Goal: Task Accomplishment & Management: Use online tool/utility

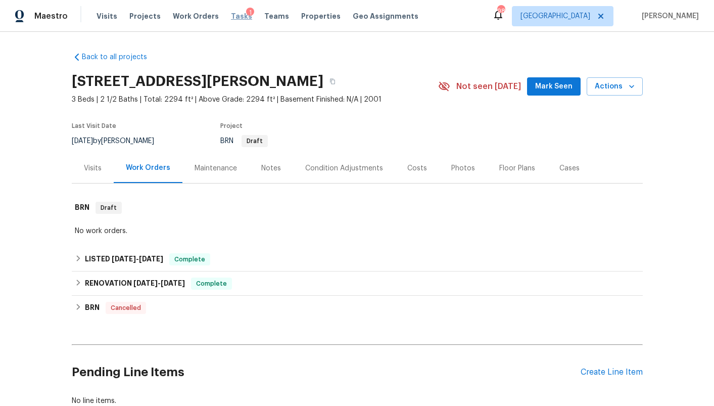
click at [231, 17] on span "Tasks" at bounding box center [241, 16] width 21 height 7
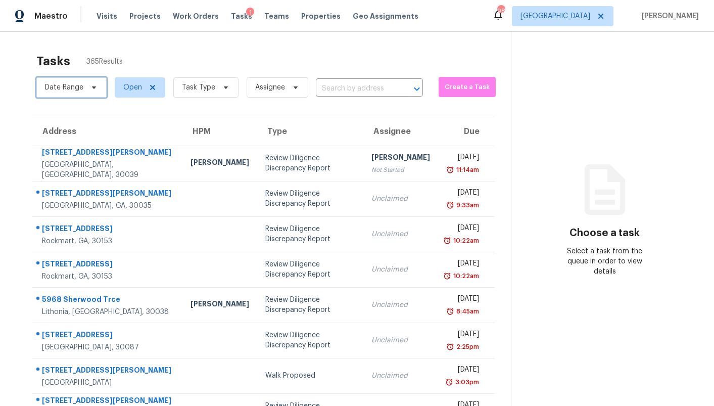
click at [92, 87] on icon at bounding box center [94, 87] width 4 height 3
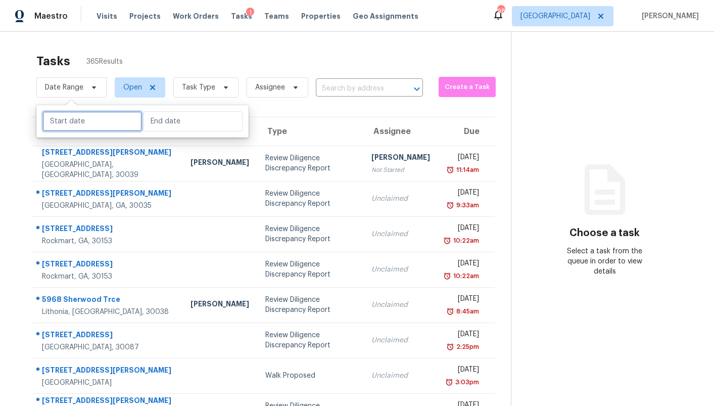
select select "7"
select select "2025"
select select "8"
select select "2025"
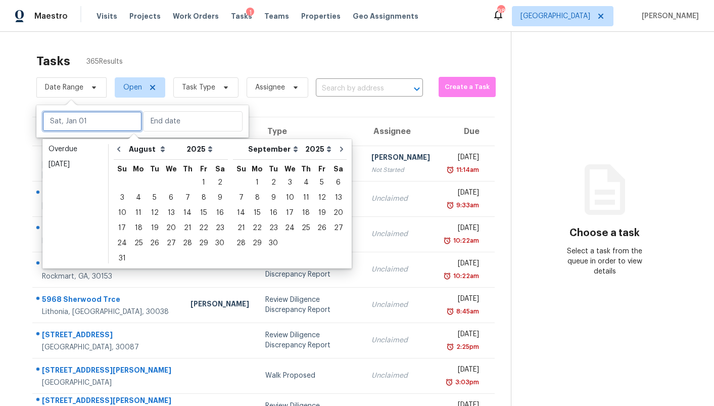
click at [93, 128] on input "text" at bounding box center [92, 121] width 100 height 20
click at [152, 227] on div "19" at bounding box center [155, 228] width 16 height 14
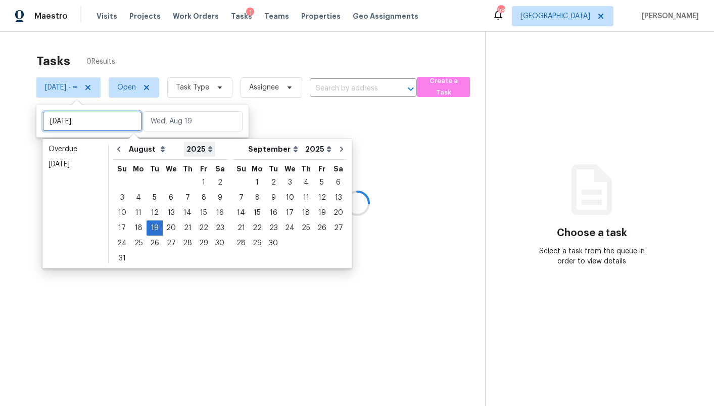
type input "Tue, Aug 12"
type input "Tue, Aug 19"
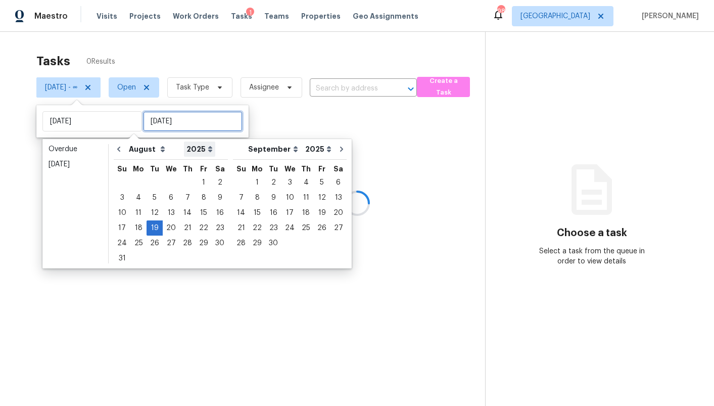
type input "Tue, Aug 19"
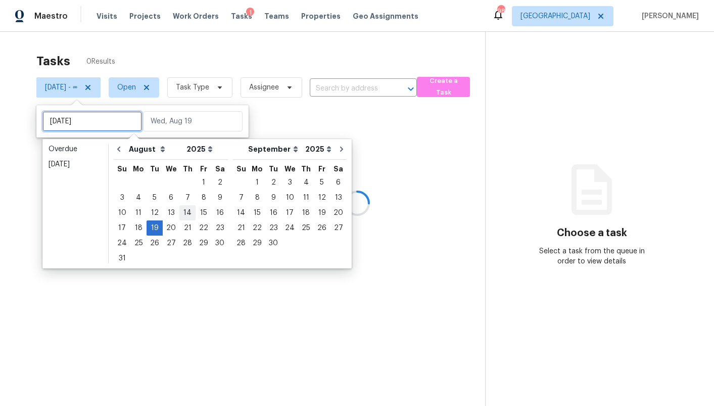
type input "Thu, Aug 07"
type input "Tue, Aug 19"
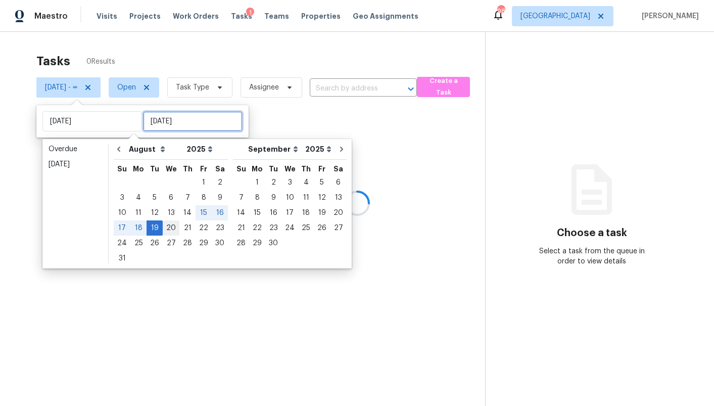
type input "Tue, Aug 19"
click at [156, 228] on div "19" at bounding box center [155, 228] width 16 height 14
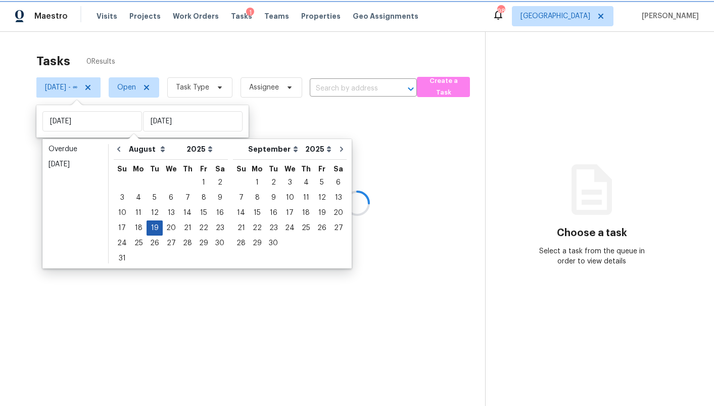
type input "Tue, Aug 19"
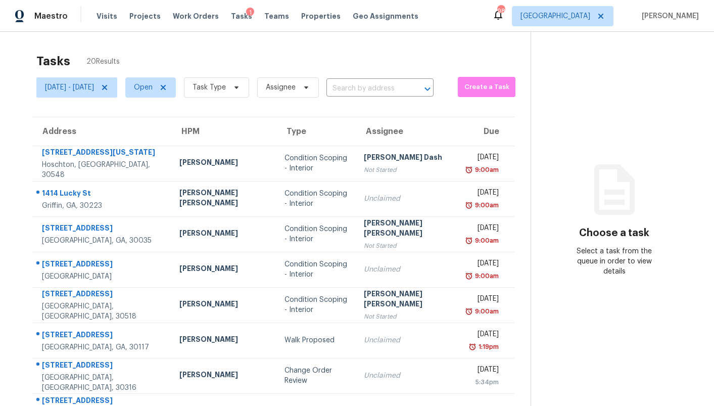
click at [276, 65] on div "Tasks 20 Results" at bounding box center [283, 61] width 494 height 26
click at [249, 81] on span "Task Type" at bounding box center [216, 87] width 65 height 20
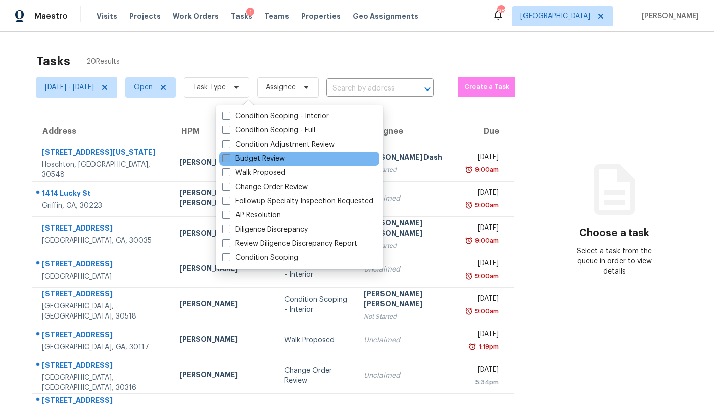
click at [277, 158] on label "Budget Review" at bounding box center [253, 159] width 63 height 10
click at [229, 158] on input "Budget Review" at bounding box center [225, 157] width 7 height 7
checkbox input "true"
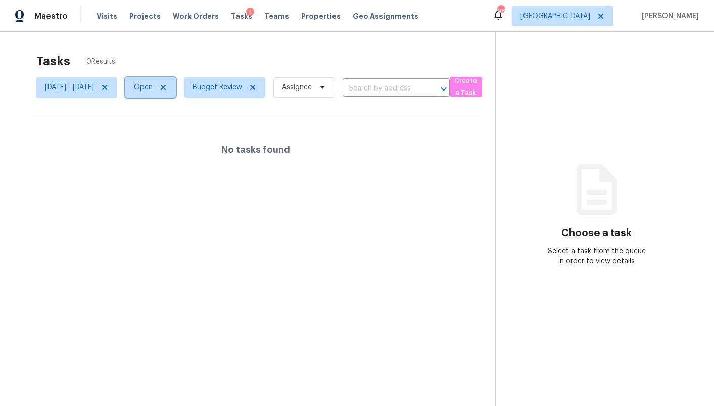
click at [153, 89] on span "Open" at bounding box center [143, 87] width 19 height 10
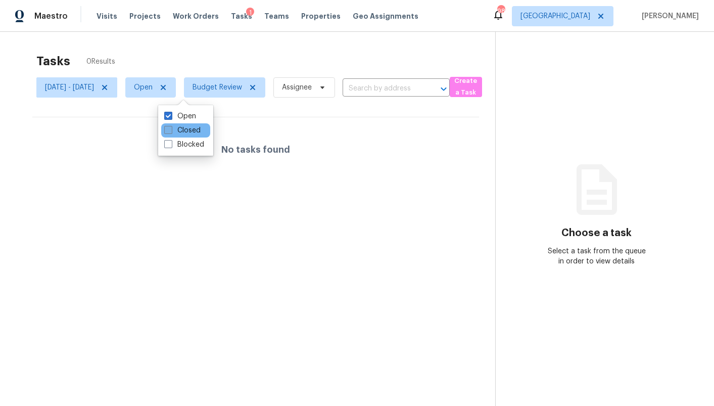
click at [185, 126] on label "Closed" at bounding box center [182, 130] width 36 height 10
click at [171, 126] on input "Closed" at bounding box center [167, 128] width 7 height 7
checkbox input "true"
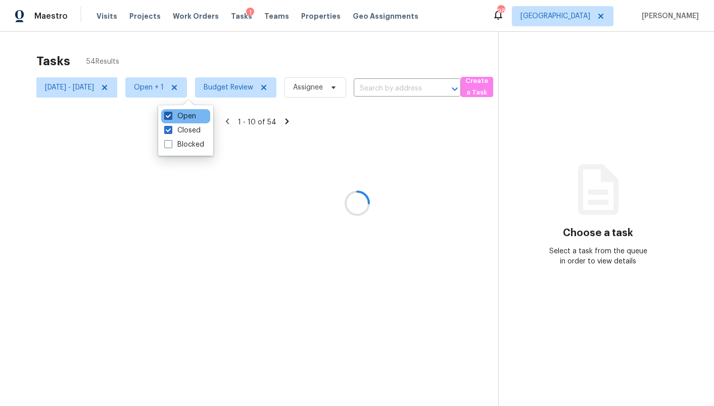
click at [183, 116] on label "Open" at bounding box center [180, 116] width 32 height 10
click at [171, 116] on input "Open" at bounding box center [167, 114] width 7 height 7
checkbox input "false"
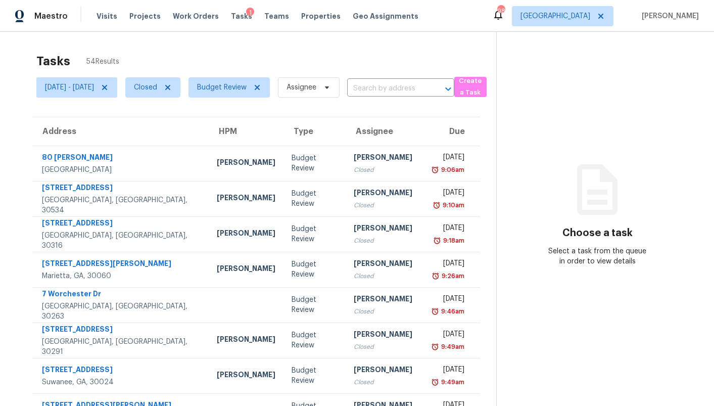
click at [190, 51] on div "Tasks 54 Results" at bounding box center [266, 61] width 460 height 26
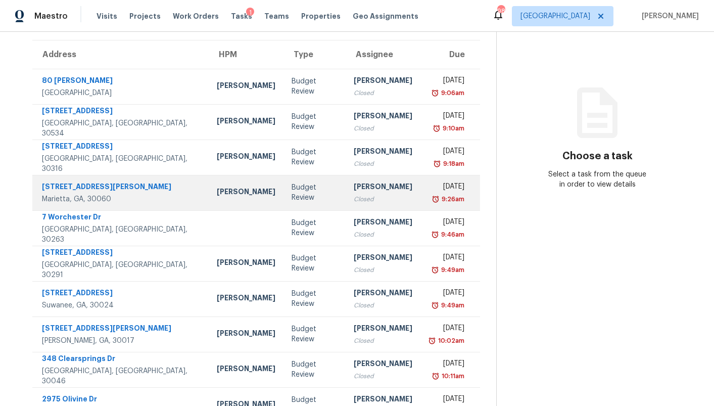
scroll to position [120, 0]
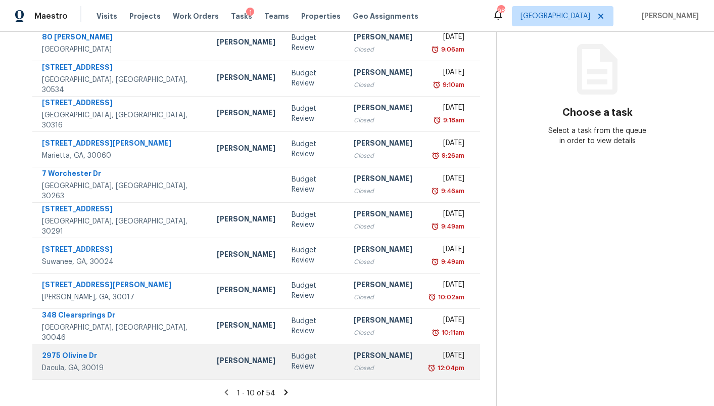
click at [346, 356] on td "Anthony Gouldthorp Closed" at bounding box center [383, 361] width 75 height 35
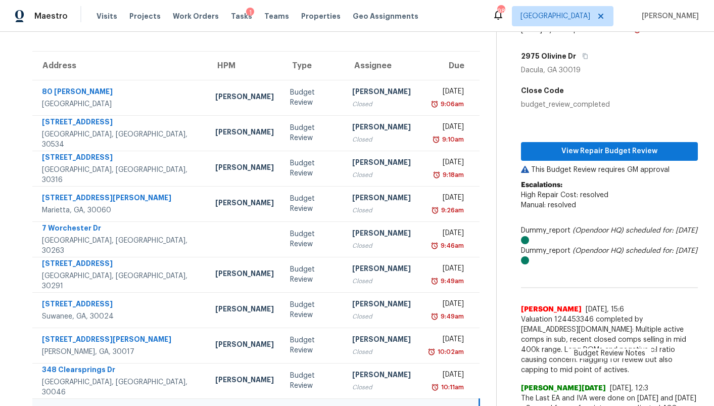
scroll to position [51, 0]
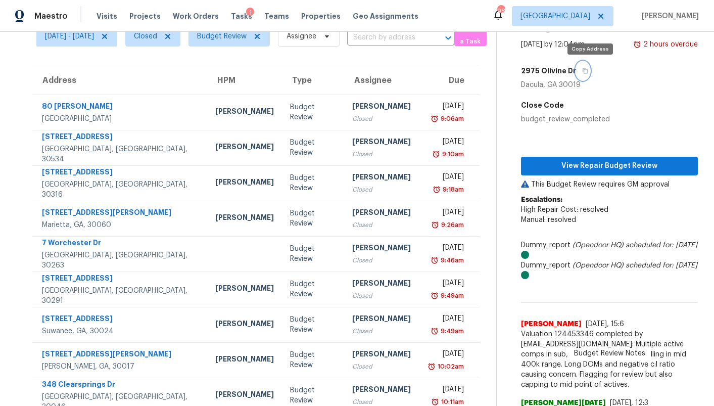
click at [588, 71] on icon "button" at bounding box center [585, 71] width 6 height 6
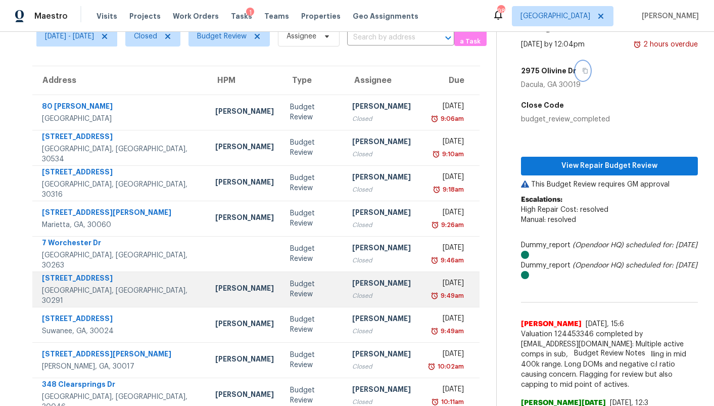
scroll to position [120, 0]
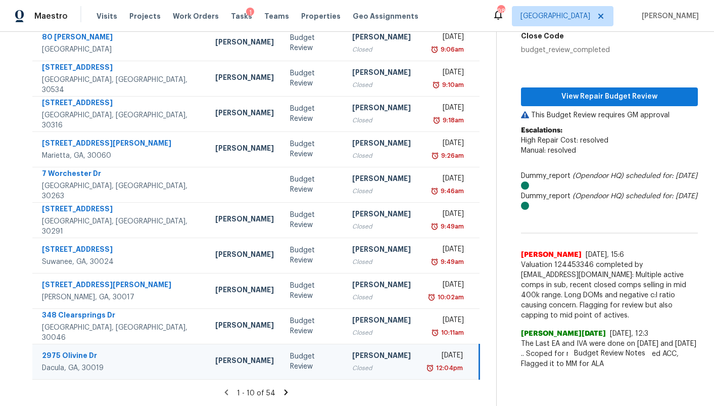
click at [290, 394] on icon at bounding box center [285, 392] width 9 height 9
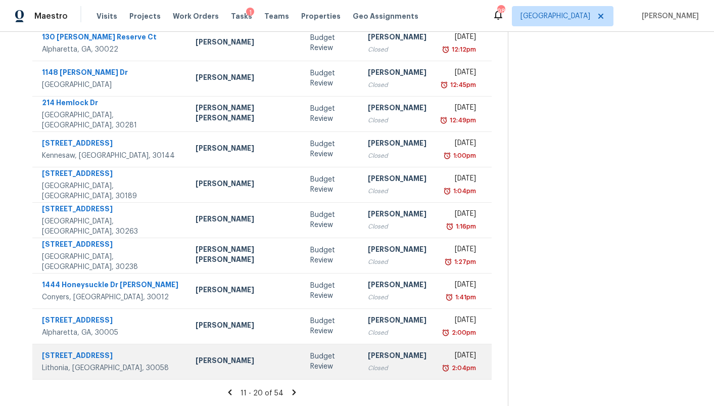
click at [196, 363] on div "Ryan Fogarty" at bounding box center [245, 361] width 99 height 13
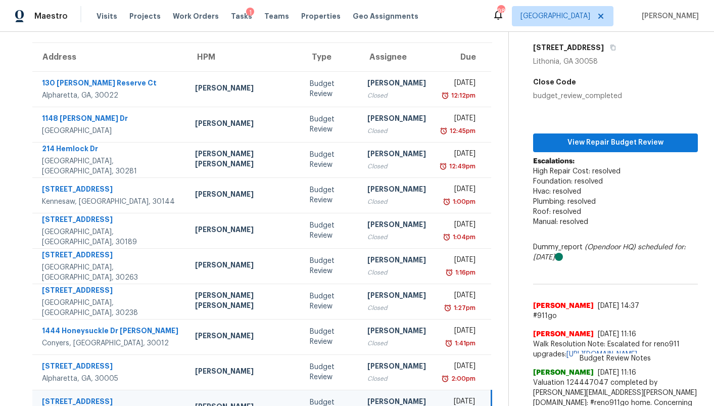
scroll to position [56, 1]
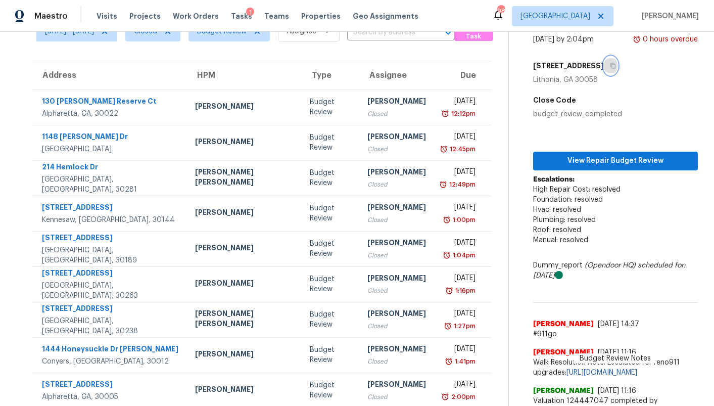
click at [610, 65] on icon "button" at bounding box center [613, 66] width 6 height 6
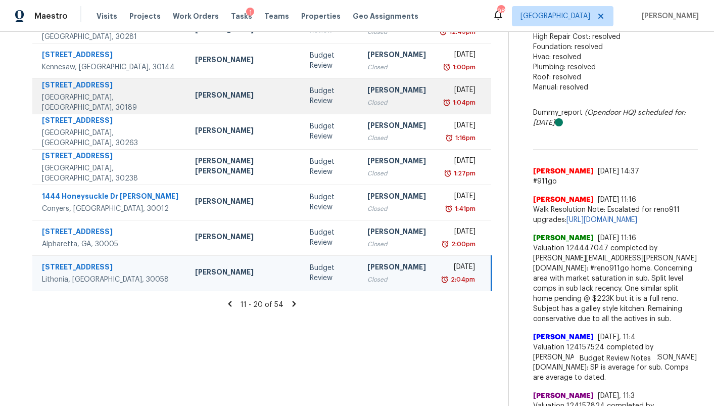
scroll to position [338, 1]
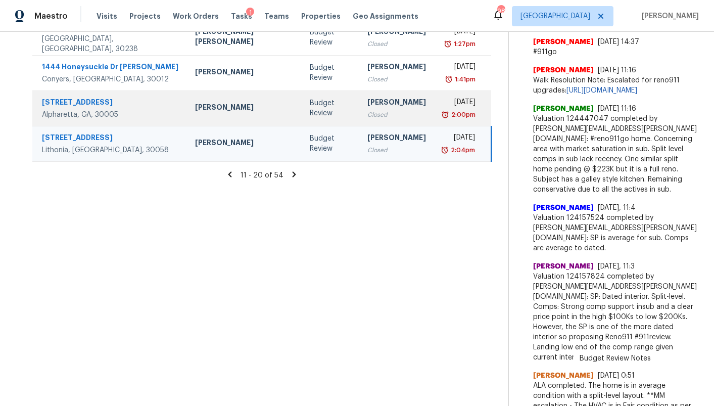
click at [310, 114] on div "Budget Review" at bounding box center [330, 108] width 41 height 20
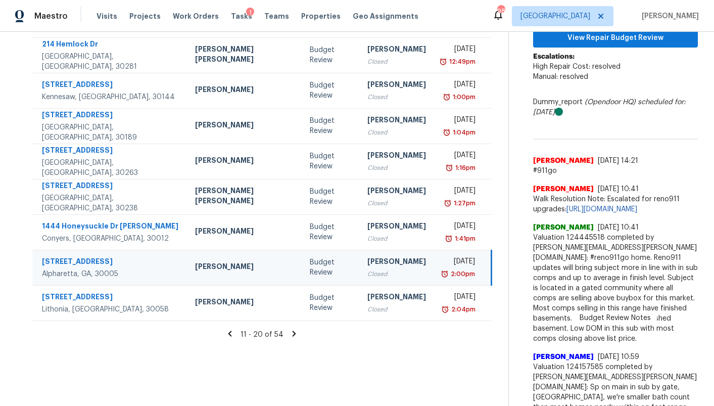
scroll to position [180, 6]
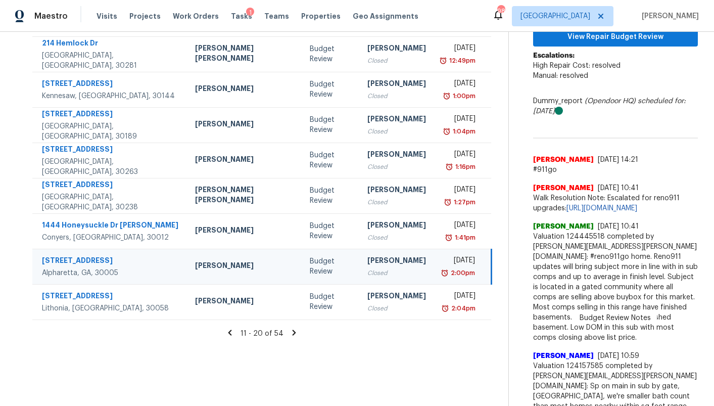
click at [293, 332] on icon at bounding box center [295, 332] width 4 height 6
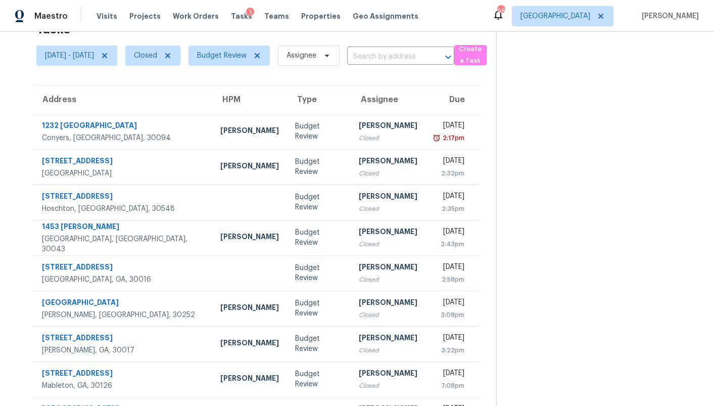
scroll to position [120, 0]
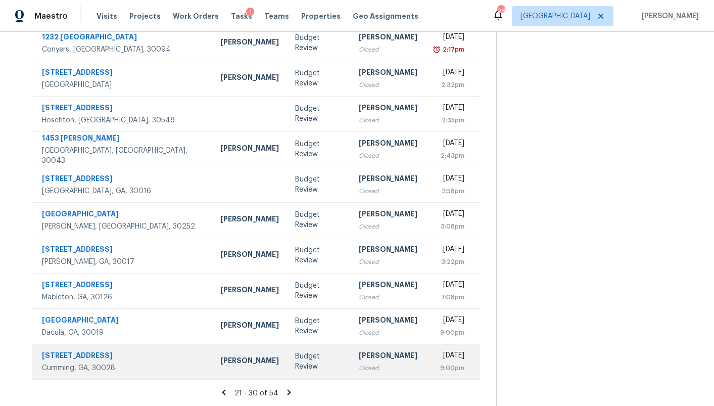
click at [287, 353] on td "Budget Review" at bounding box center [319, 361] width 64 height 35
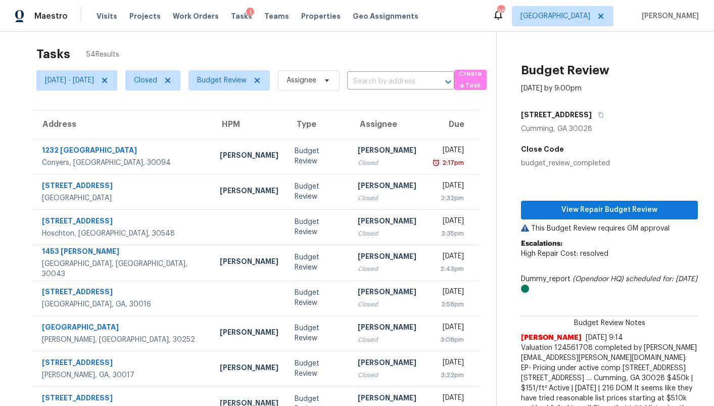
scroll to position [0, 0]
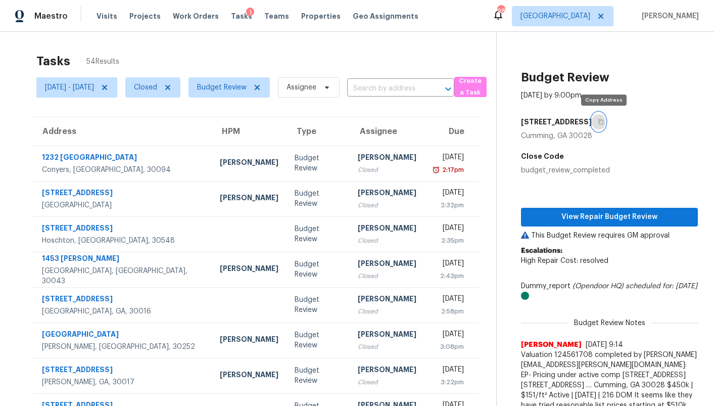
click at [604, 120] on icon "button" at bounding box center [601, 122] width 6 height 6
click at [589, 16] on span "[GEOGRAPHIC_DATA]" at bounding box center [556, 16] width 70 height 10
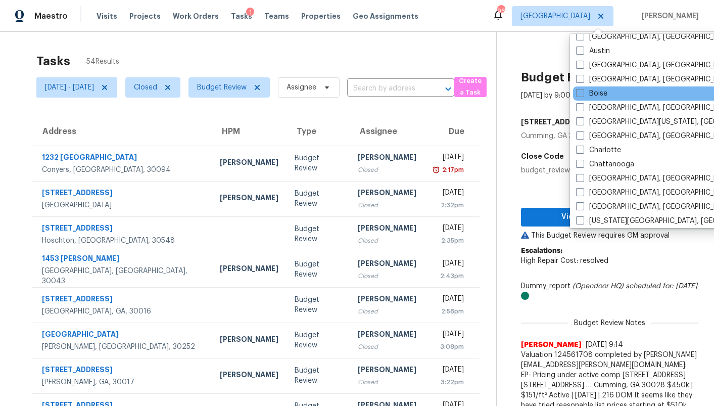
scroll to position [46, 0]
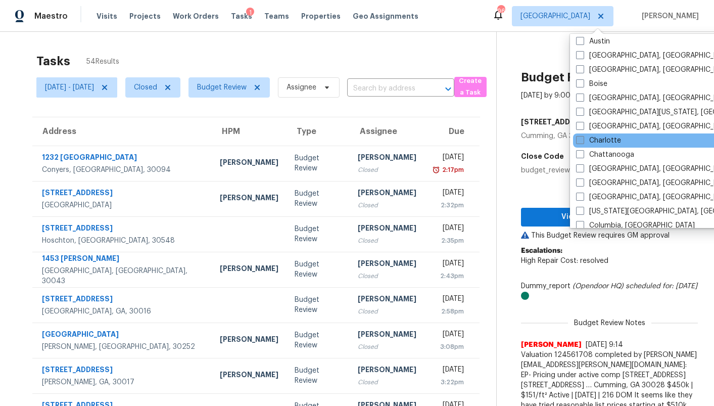
click at [609, 141] on label "Charlotte" at bounding box center [598, 140] width 45 height 10
click at [583, 141] on input "Charlotte" at bounding box center [579, 138] width 7 height 7
checkbox input "true"
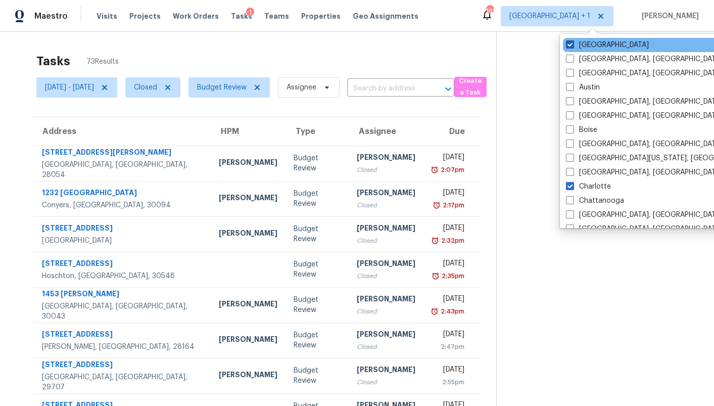
click at [578, 42] on label "[GEOGRAPHIC_DATA]" at bounding box center [607, 45] width 83 height 10
click at [573, 42] on input "[GEOGRAPHIC_DATA]" at bounding box center [569, 43] width 7 height 7
checkbox input "false"
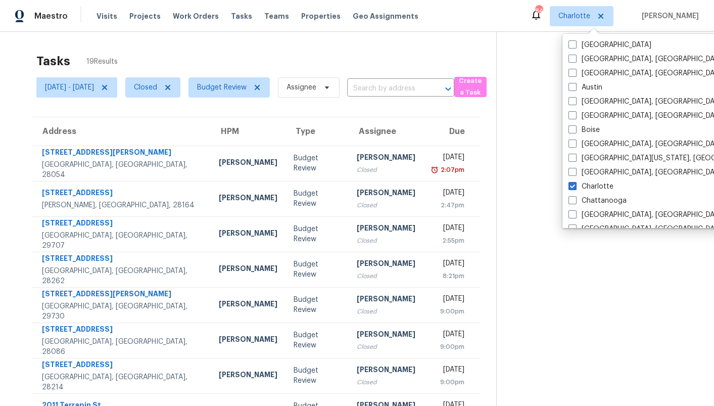
click at [294, 43] on div "Tasks 19 Results Tue, Aug 19 - Tue, Aug 19 Closed Budget Review Assignee ​ Crea…" at bounding box center [357, 244] width 714 height 424
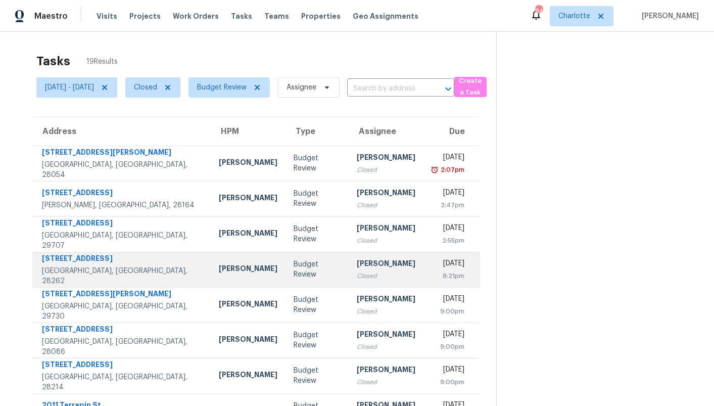
scroll to position [50, 0]
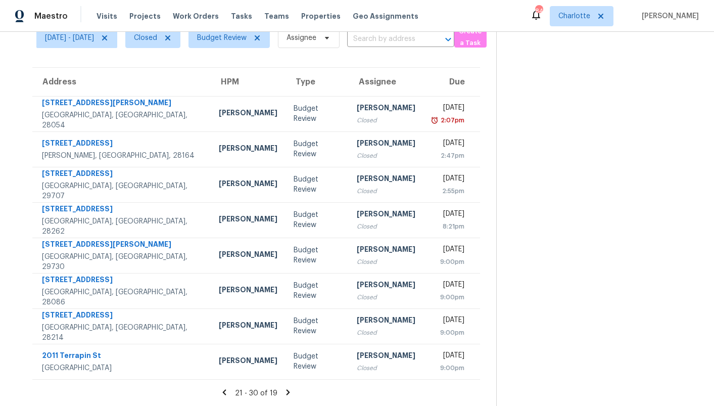
click at [289, 395] on icon at bounding box center [287, 392] width 9 height 9
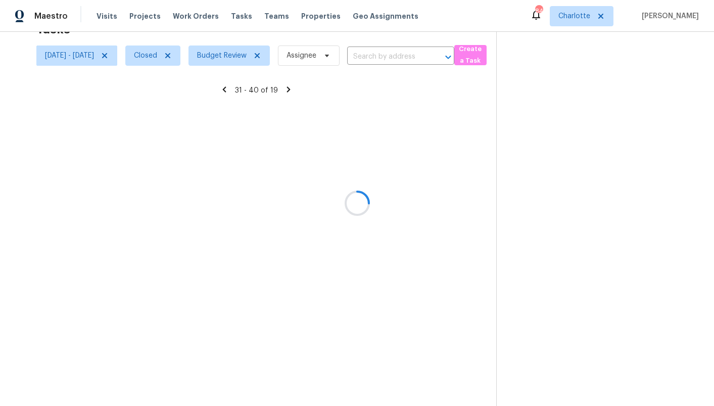
scroll to position [32, 0]
click at [227, 163] on icon at bounding box center [224, 162] width 9 height 9
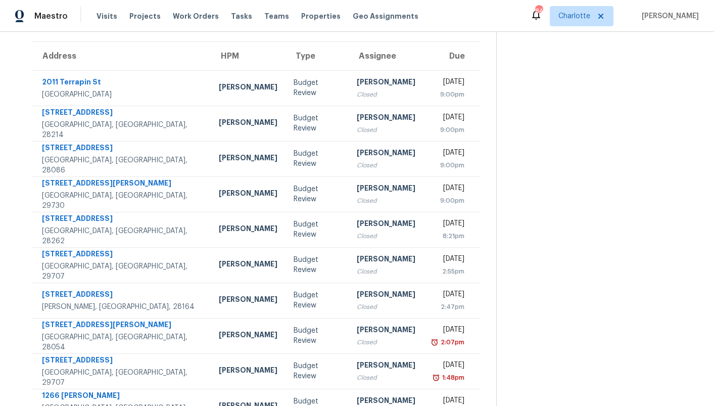
scroll to position [120, 0]
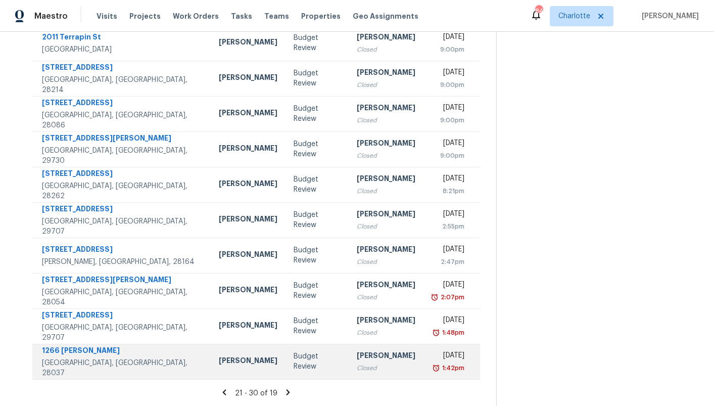
click at [219, 356] on div "[PERSON_NAME]" at bounding box center [248, 361] width 59 height 13
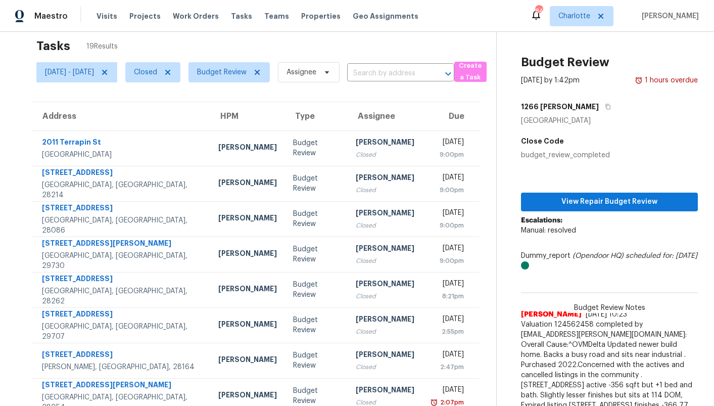
scroll to position [1, 0]
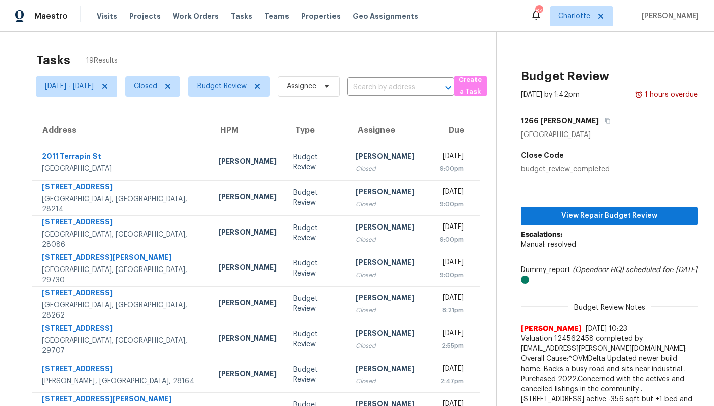
click at [584, 119] on div "1266 [PERSON_NAME]" at bounding box center [609, 121] width 177 height 18
click at [605, 119] on icon "button" at bounding box center [607, 121] width 5 height 6
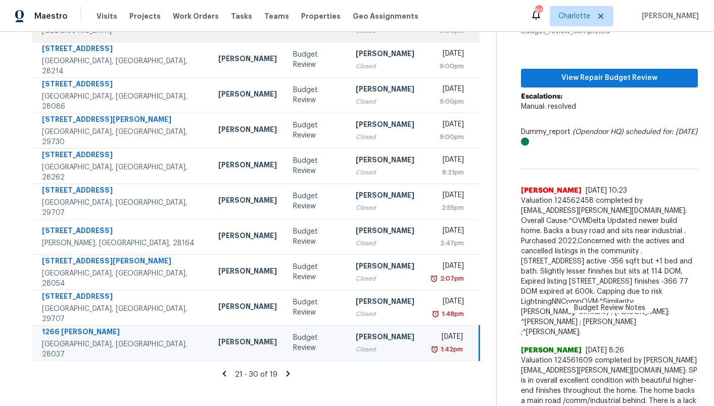
scroll to position [144, 0]
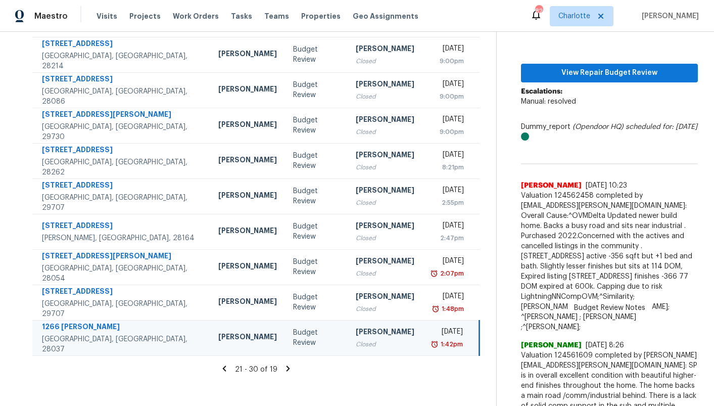
click at [290, 368] on icon at bounding box center [289, 368] width 4 height 6
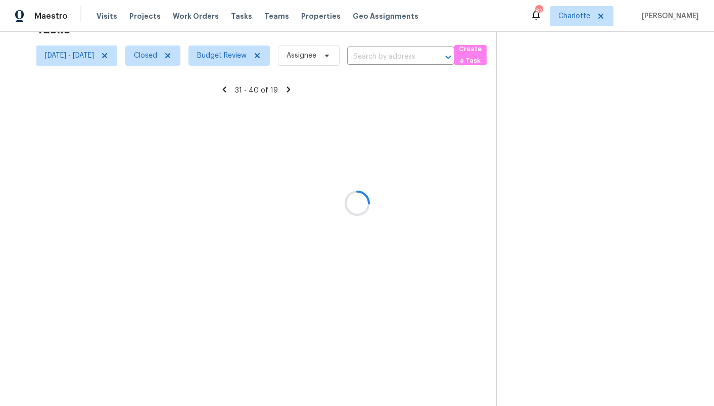
scroll to position [85, 0]
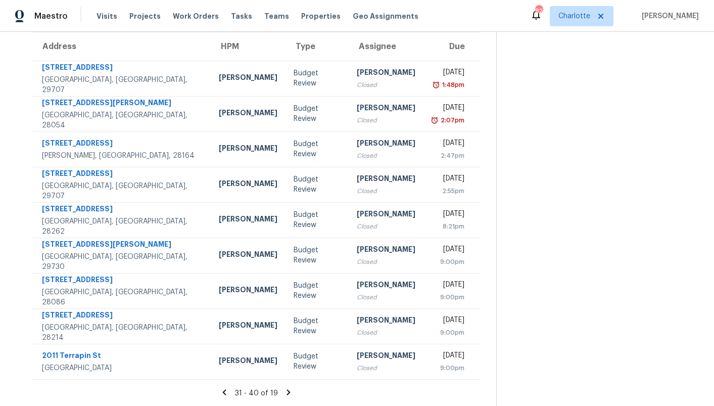
click at [226, 389] on icon at bounding box center [224, 392] width 9 height 9
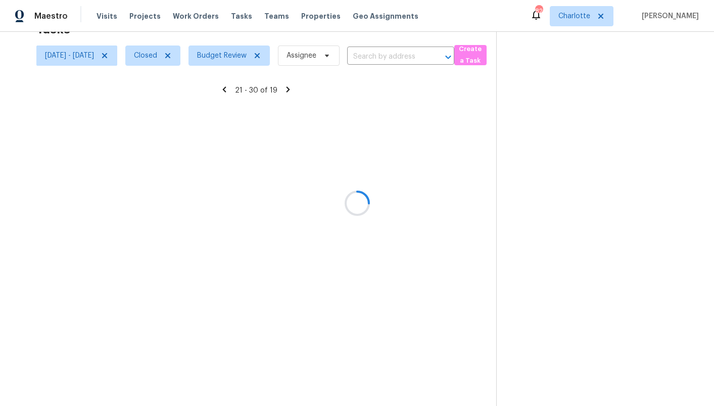
scroll to position [144, 0]
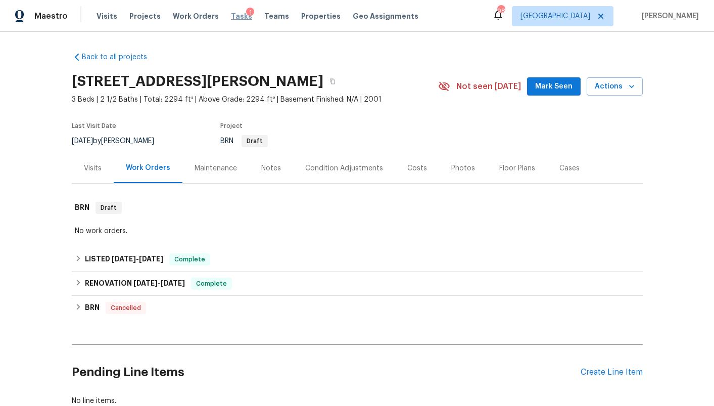
click at [231, 16] on span "Tasks" at bounding box center [241, 16] width 21 height 7
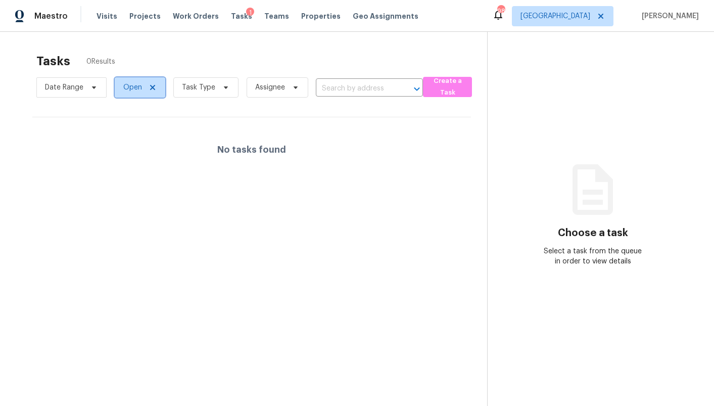
click at [132, 90] on span "Open" at bounding box center [132, 87] width 19 height 10
click at [129, 134] on label "Closed" at bounding box center [138, 130] width 36 height 10
click at [127, 132] on input "Closed" at bounding box center [123, 128] width 7 height 7
checkbox input "true"
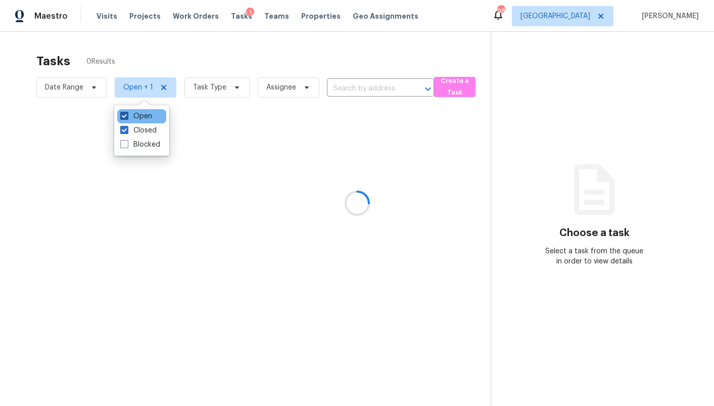
click at [129, 116] on label "Open" at bounding box center [136, 116] width 32 height 10
click at [127, 116] on input "Open" at bounding box center [123, 114] width 7 height 7
checkbox input "false"
click at [354, 88] on input "text" at bounding box center [359, 89] width 79 height 16
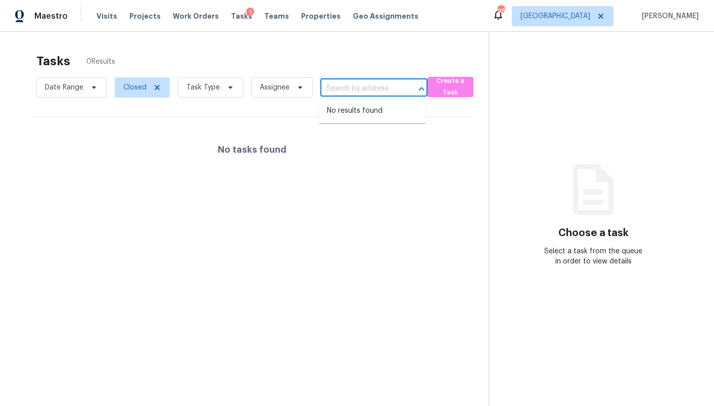
paste input "4445 Sundance Cir, Cumming, GA 30028"
type input "4445 Sundance Cir, Cumming, GA 30028"
click at [367, 89] on input "text" at bounding box center [359, 89] width 79 height 16
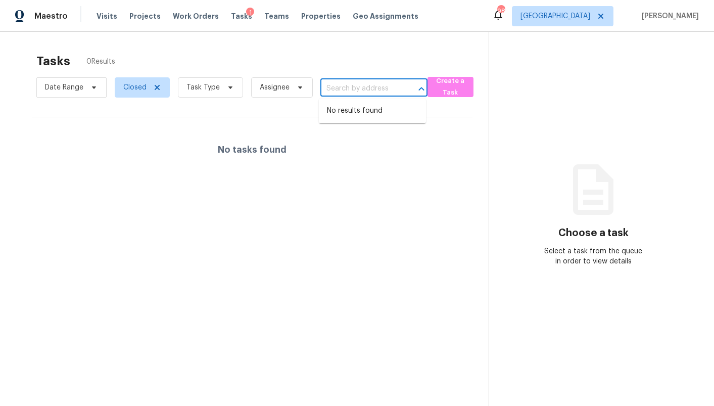
click at [356, 86] on input "text" at bounding box center [359, 89] width 79 height 16
paste input "4445 Sundance Cir, Cumming, GA 30028"
type input "4445 Sundance"
click at [308, 51] on div "Tasks 0 Results" at bounding box center [262, 61] width 452 height 26
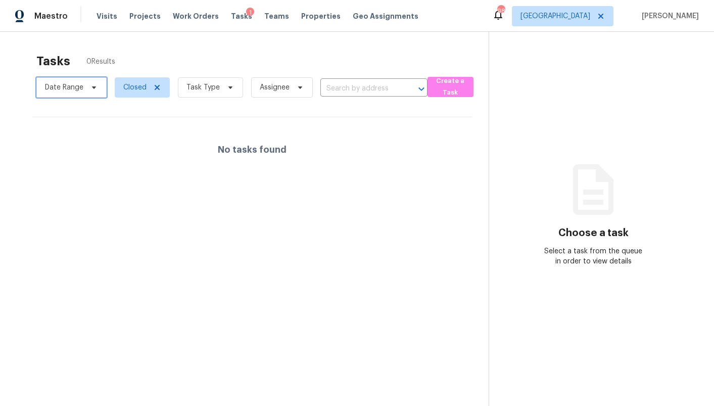
click at [97, 90] on icon at bounding box center [94, 87] width 8 height 8
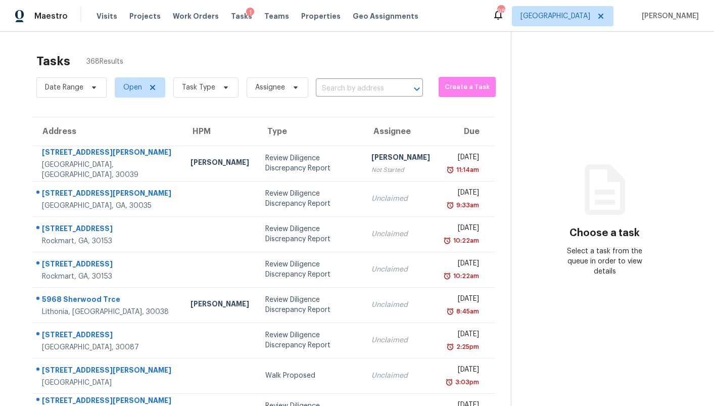
click at [279, 55] on div "Tasks 368 Results" at bounding box center [273, 61] width 475 height 26
click at [136, 80] on span "Open" at bounding box center [140, 87] width 51 height 20
click at [140, 126] on label "Closed" at bounding box center [138, 130] width 36 height 10
click at [127, 126] on input "Closed" at bounding box center [123, 128] width 7 height 7
checkbox input "true"
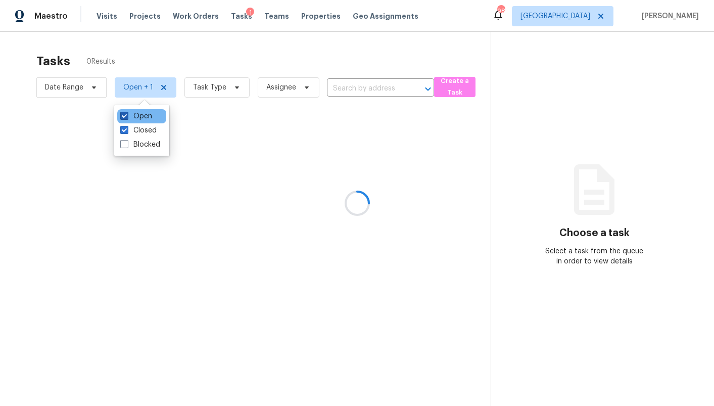
click at [137, 117] on label "Open" at bounding box center [136, 116] width 32 height 10
click at [127, 117] on input "Open" at bounding box center [123, 114] width 7 height 7
checkbox input "false"
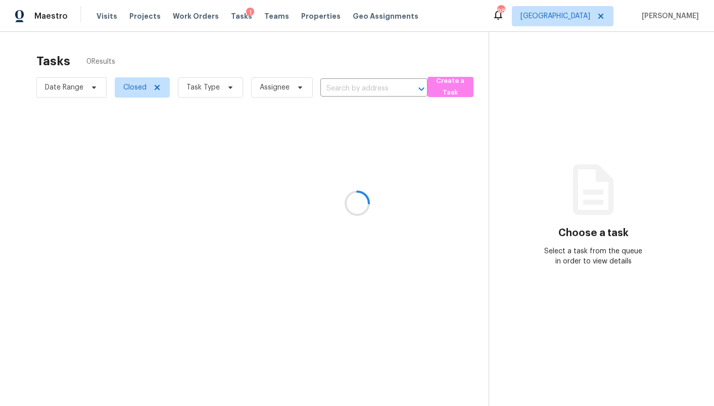
click at [356, 91] on div at bounding box center [357, 203] width 714 height 406
click at [352, 86] on div at bounding box center [357, 203] width 714 height 406
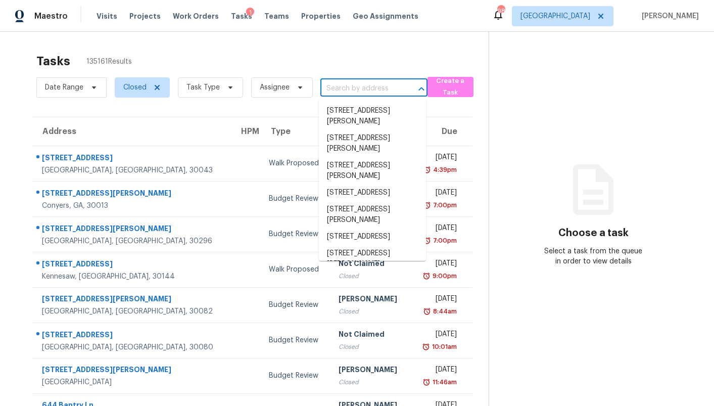
click at [345, 88] on input "text" at bounding box center [359, 89] width 79 height 16
paste input "[STREET_ADDRESS]"
type input "[STREET_ADDRESS]"
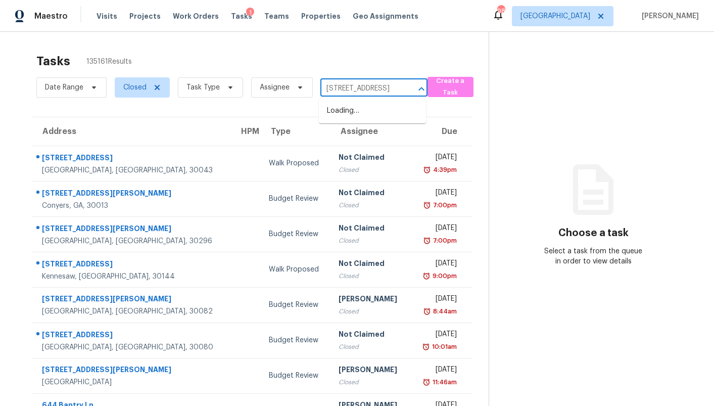
scroll to position [0, 65]
click at [351, 114] on li "[STREET_ADDRESS]" at bounding box center [372, 111] width 107 height 17
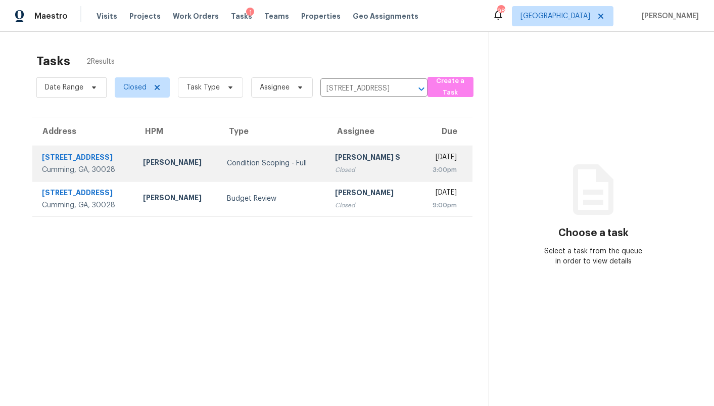
click at [168, 169] on div "Tyler Payne" at bounding box center [177, 163] width 68 height 13
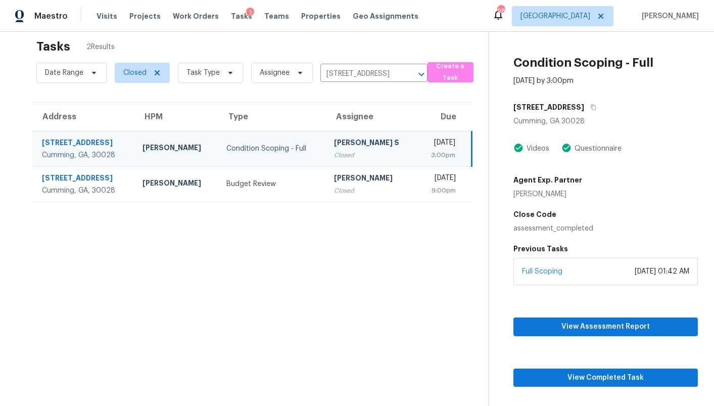
scroll to position [32, 0]
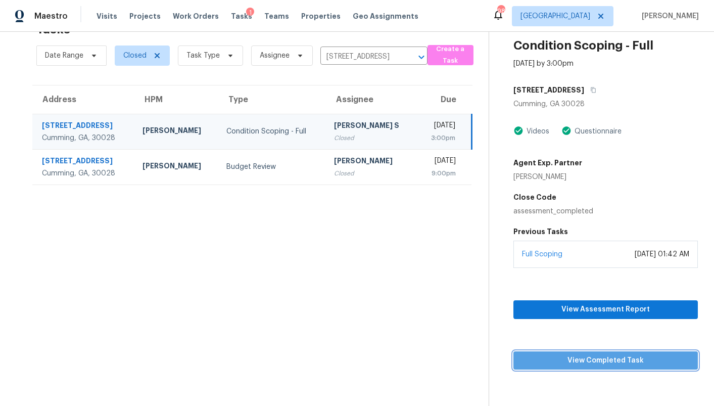
click at [586, 364] on span "View Completed Task" at bounding box center [606, 360] width 168 height 13
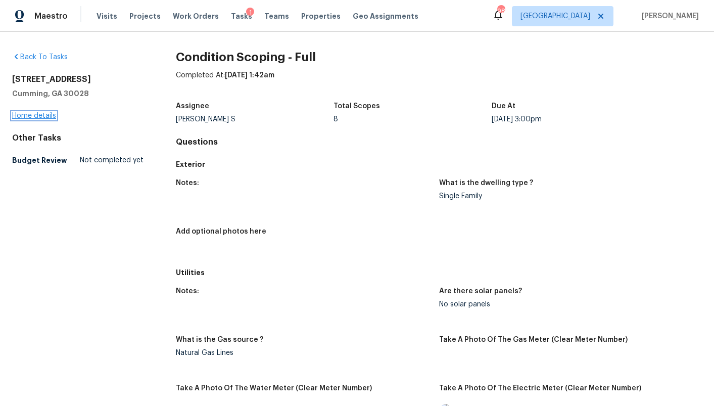
click at [28, 112] on link "Home details" at bounding box center [34, 115] width 44 height 7
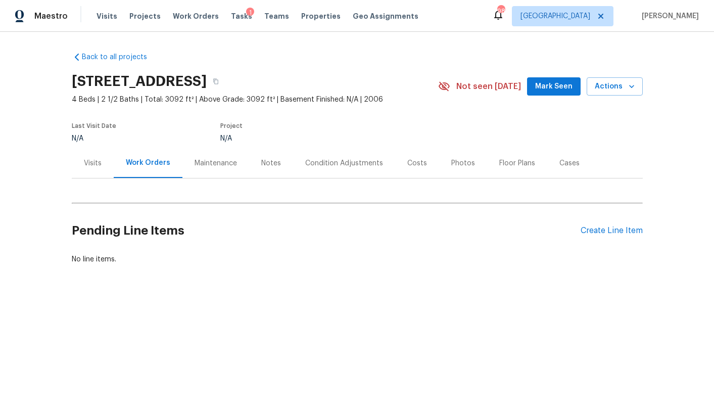
click at [334, 163] on div "Condition Adjustments" at bounding box center [344, 163] width 78 height 10
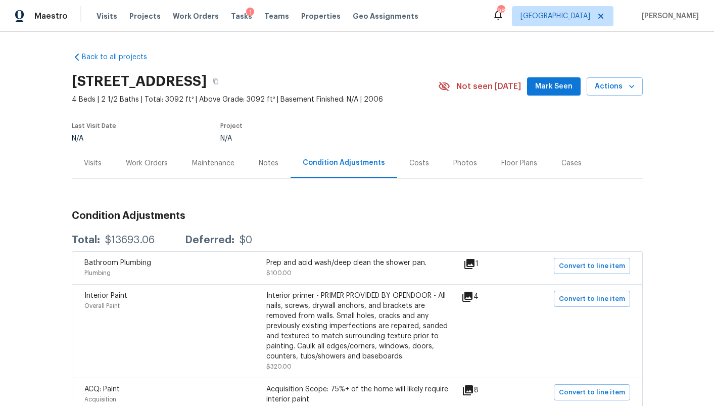
click at [417, 162] on div "Costs" at bounding box center [419, 163] width 20 height 10
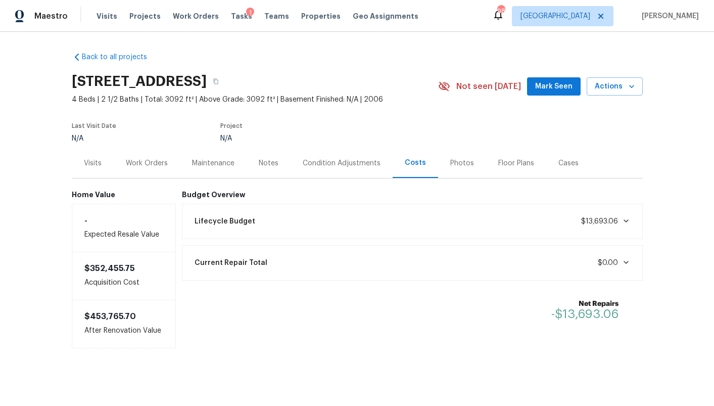
click at [356, 166] on div "Condition Adjustments" at bounding box center [342, 163] width 78 height 10
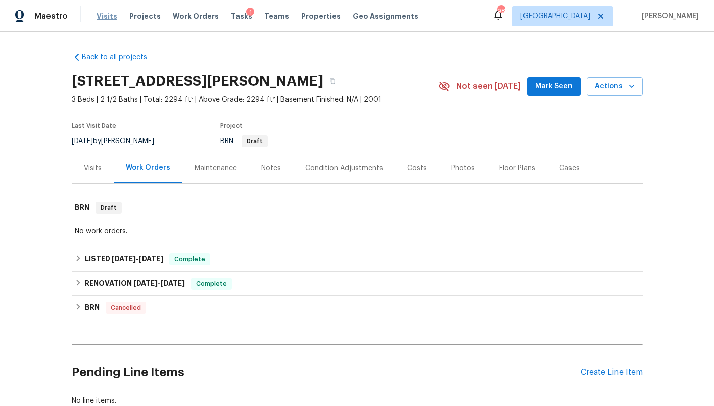
click at [100, 12] on span "Visits" at bounding box center [107, 16] width 21 height 10
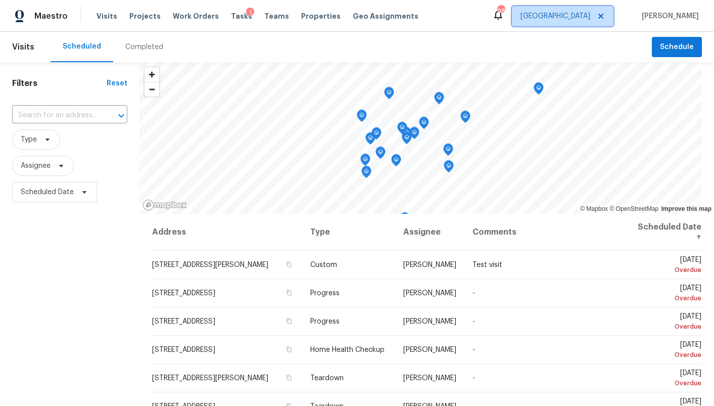
click at [587, 15] on span "[GEOGRAPHIC_DATA]" at bounding box center [556, 16] width 70 height 10
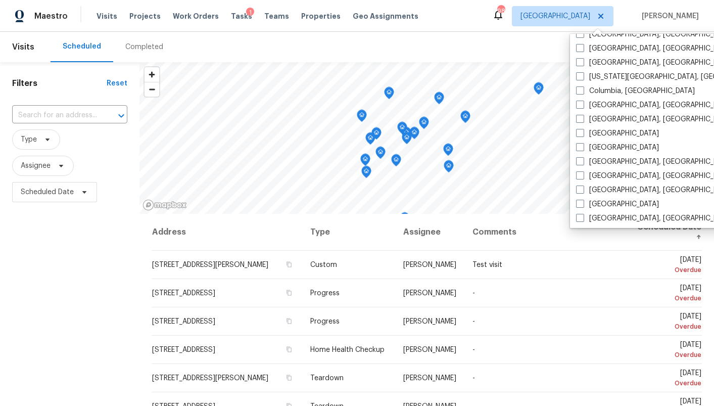
scroll to position [178, 0]
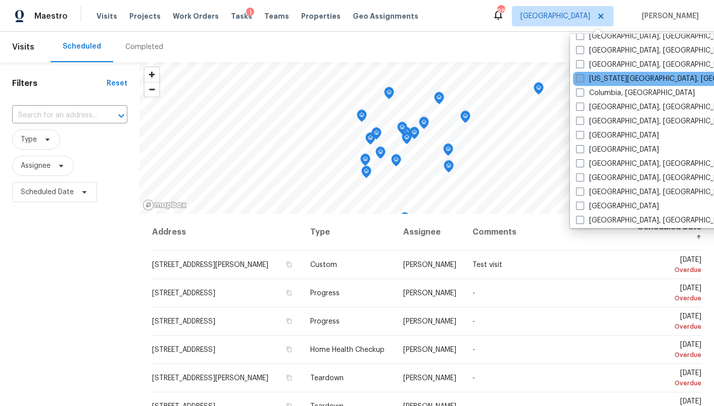
click at [603, 82] on label "Colorado Springs, CO" at bounding box center [673, 79] width 195 height 10
click at [583, 80] on input "Colorado Springs, CO" at bounding box center [579, 77] width 7 height 7
checkbox input "true"
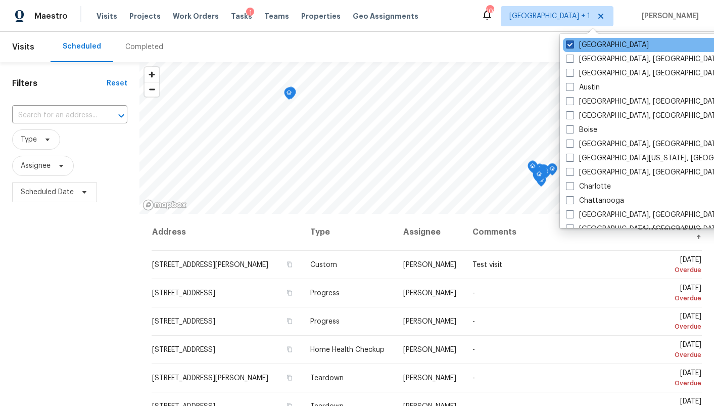
click at [594, 49] on label "[GEOGRAPHIC_DATA]" at bounding box center [607, 45] width 83 height 10
click at [573, 46] on input "[GEOGRAPHIC_DATA]" at bounding box center [569, 43] width 7 height 7
checkbox input "false"
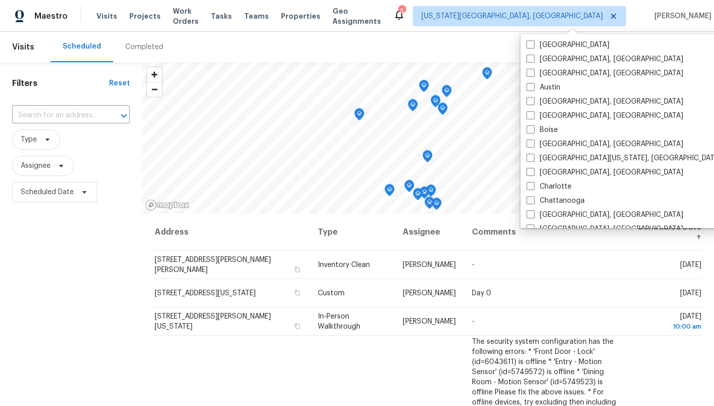
click at [130, 49] on div "Completed" at bounding box center [144, 47] width 38 height 10
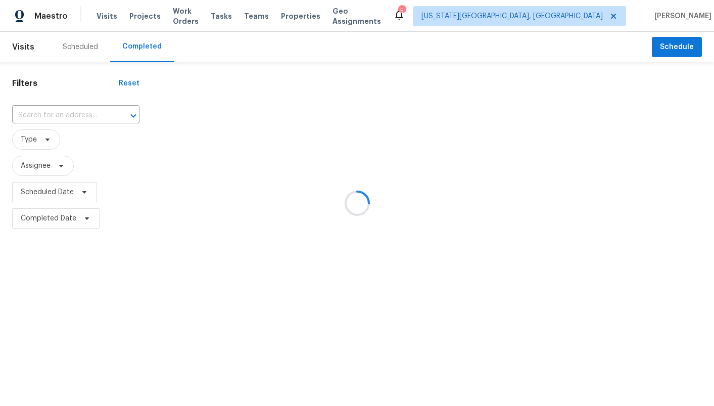
click at [130, 49] on div at bounding box center [357, 203] width 714 height 406
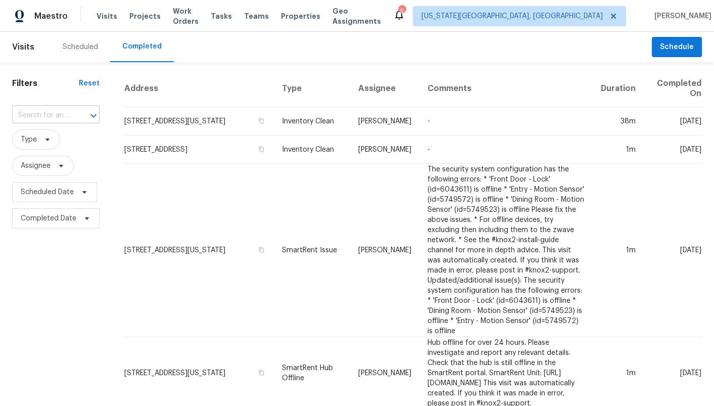
click at [43, 118] on input "text" at bounding box center [41, 116] width 59 height 16
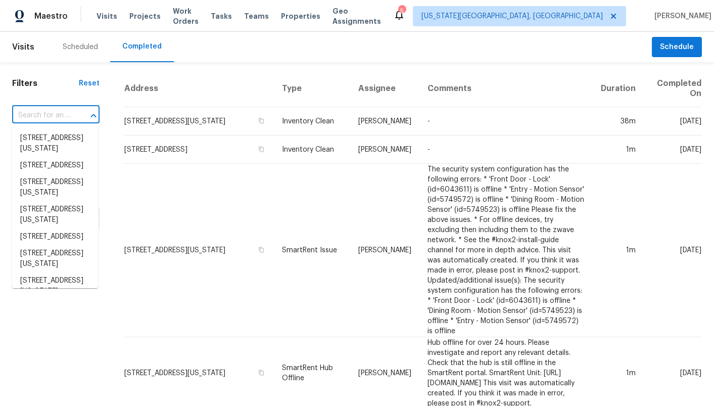
paste input "7485 Primavera Ln, Fountain, CO 80817"
type input "7485 Primavera Ln, Fountain, CO 80817"
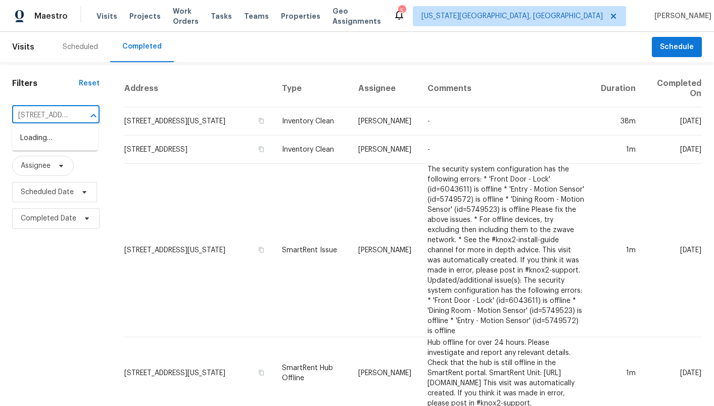
scroll to position [0, 78]
click at [42, 143] on li "7485 Primavera Ln, Fountain, CO 80817" at bounding box center [55, 138] width 86 height 17
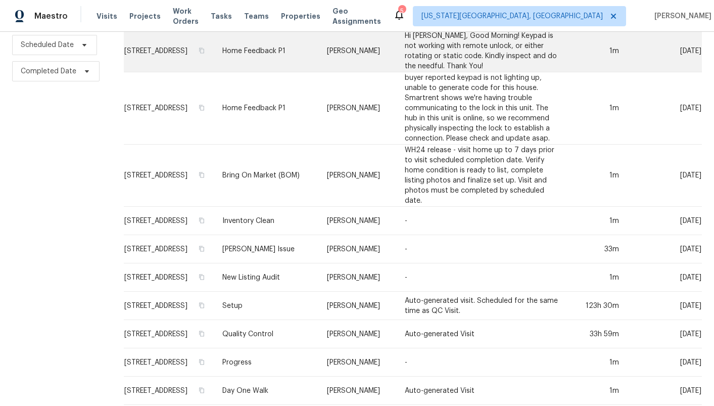
scroll to position [182, 0]
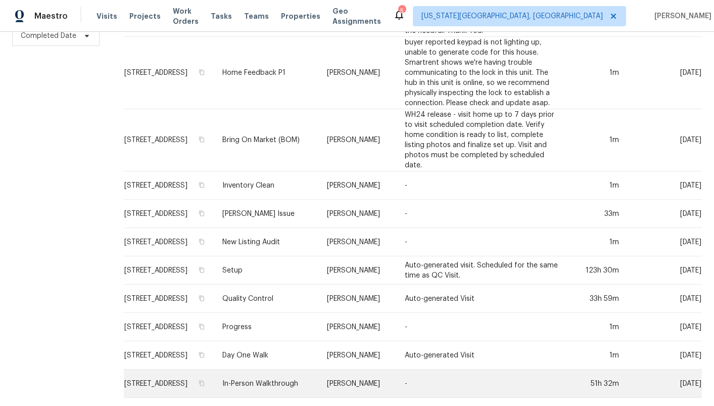
click at [184, 384] on td "7485 Primavera Ln, Fountain, CO 80817" at bounding box center [169, 383] width 90 height 28
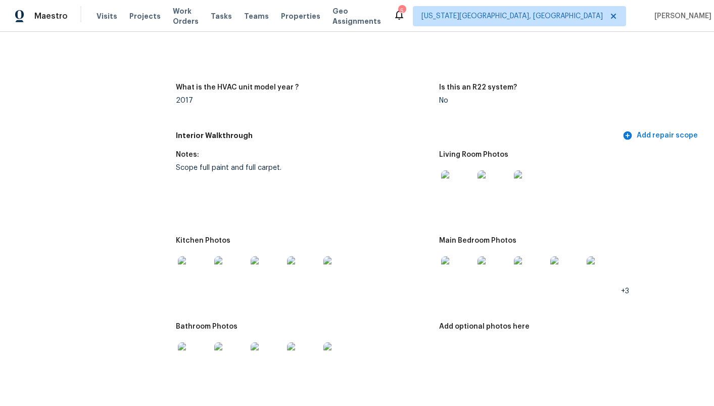
scroll to position [1000, 0]
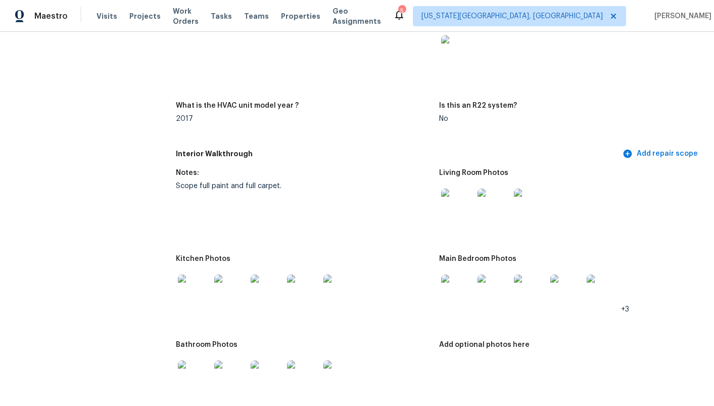
click at [189, 274] on img at bounding box center [194, 290] width 32 height 32
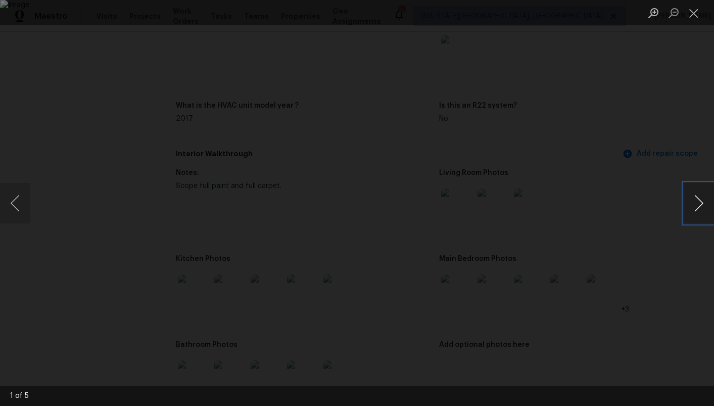
click at [701, 207] on button "Next image" at bounding box center [699, 203] width 30 height 40
click at [701, 206] on button "Next image" at bounding box center [699, 203] width 30 height 40
click at [24, 201] on button "Previous image" at bounding box center [15, 203] width 30 height 40
click at [692, 198] on button "Next image" at bounding box center [699, 203] width 30 height 40
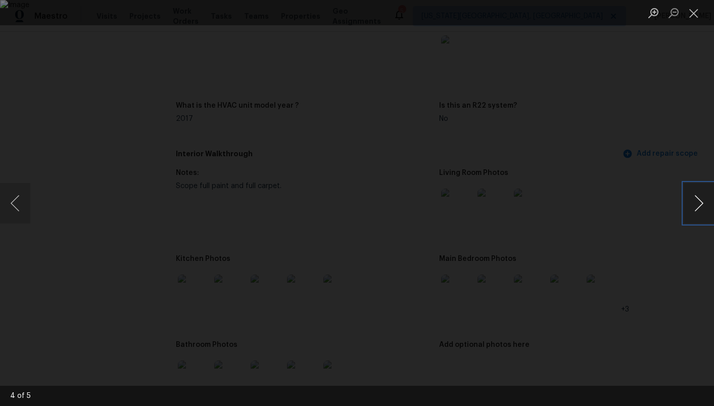
click at [692, 198] on button "Next image" at bounding box center [699, 203] width 30 height 40
click at [649, 165] on div "Lightbox" at bounding box center [357, 203] width 714 height 406
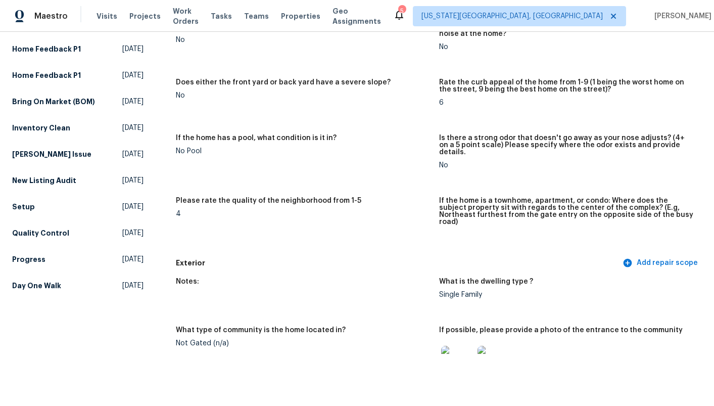
scroll to position [0, 0]
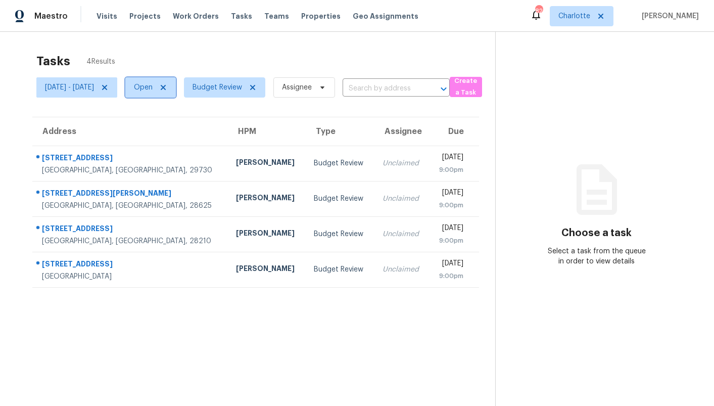
click at [165, 85] on span "Open" at bounding box center [150, 87] width 51 height 20
click at [178, 130] on label "Closed" at bounding box center [182, 130] width 36 height 10
click at [171, 130] on input "Closed" at bounding box center [167, 128] width 7 height 7
checkbox input "true"
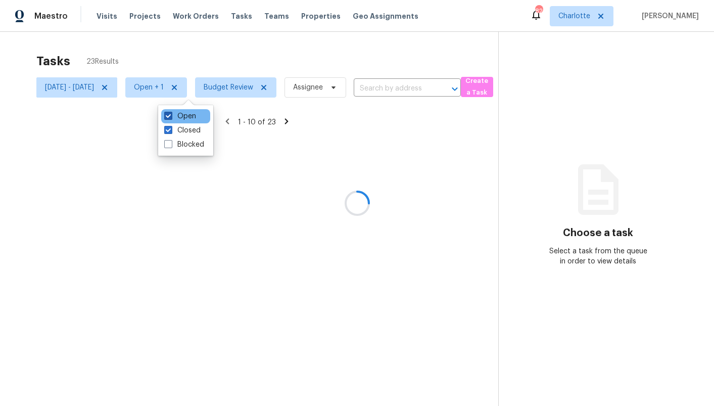
click at [178, 119] on label "Open" at bounding box center [180, 116] width 32 height 10
click at [171, 118] on input "Open" at bounding box center [167, 114] width 7 height 7
checkbox input "false"
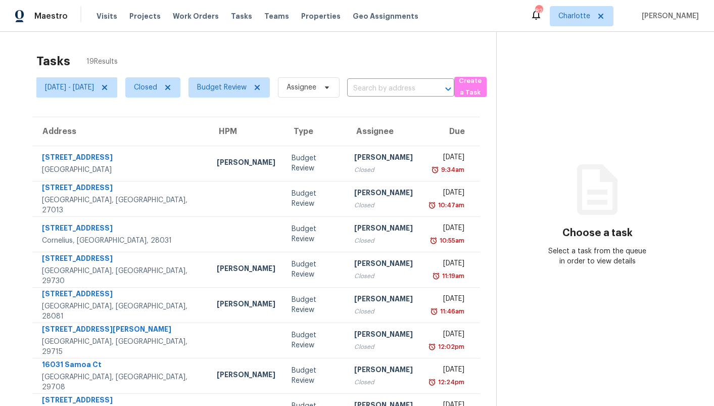
click at [524, 167] on section "Choose a task Select a task from the queue in order to view details" at bounding box center [597, 279] width 202 height 495
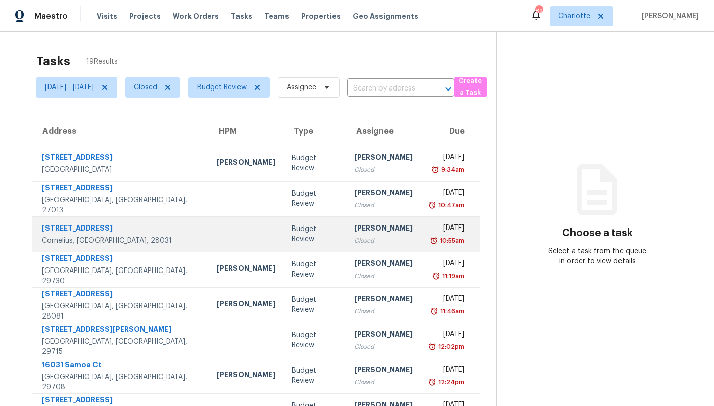
scroll to position [120, 0]
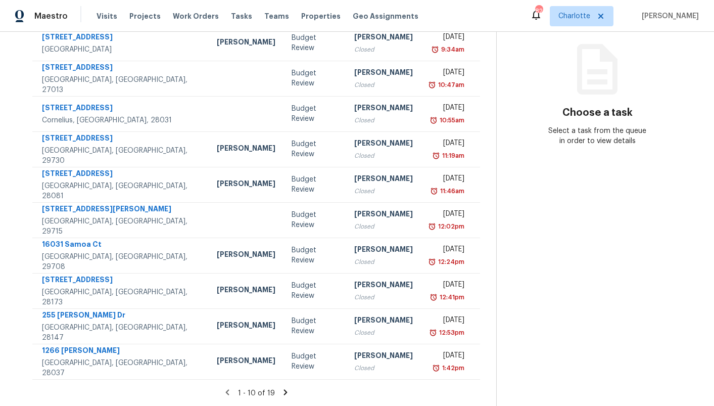
click at [287, 390] on icon at bounding box center [285, 392] width 4 height 6
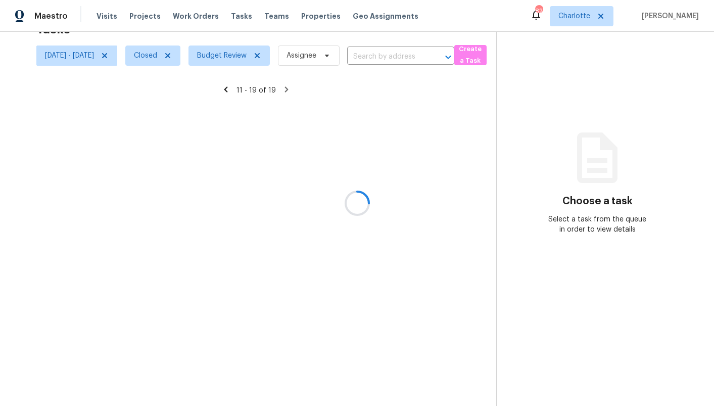
scroll to position [85, 0]
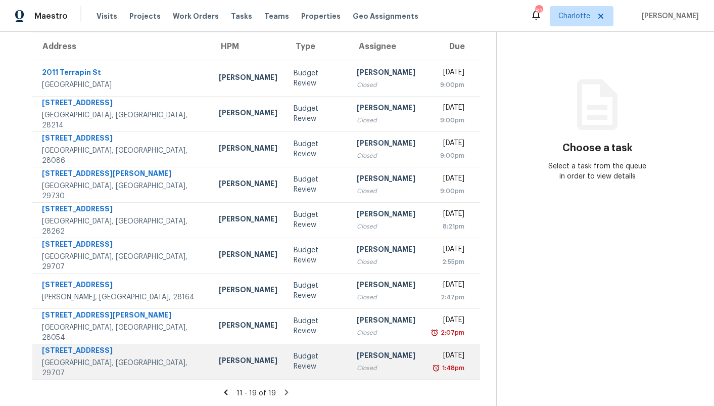
click at [286, 357] on td "Budget Review" at bounding box center [317, 361] width 63 height 35
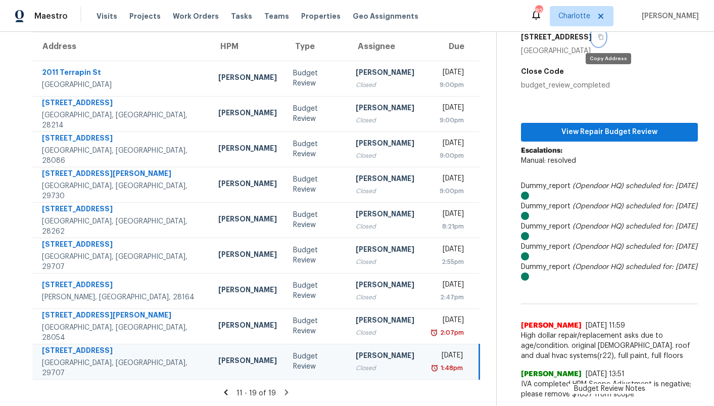
click at [605, 37] on button "button" at bounding box center [599, 37] width 14 height 18
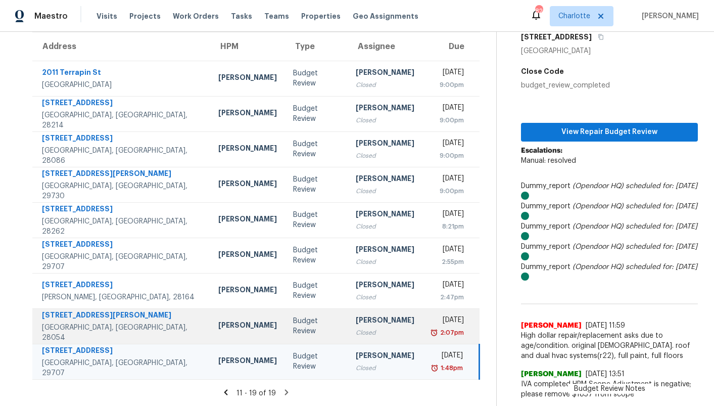
click at [372, 312] on td "[PERSON_NAME] Closed" at bounding box center [385, 325] width 75 height 35
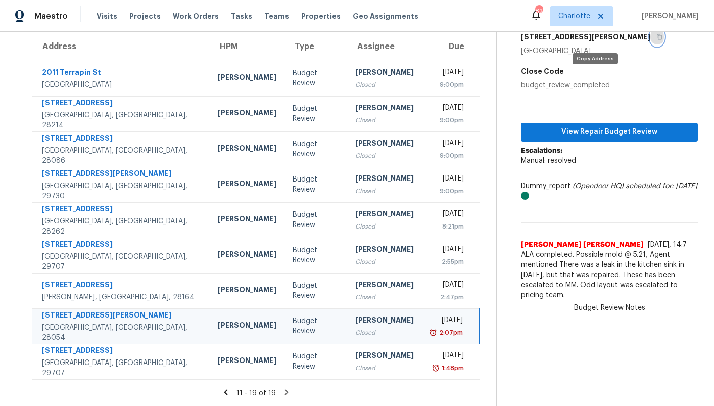
click at [650, 42] on button "button" at bounding box center [657, 37] width 14 height 18
click at [228, 393] on icon at bounding box center [226, 392] width 4 height 6
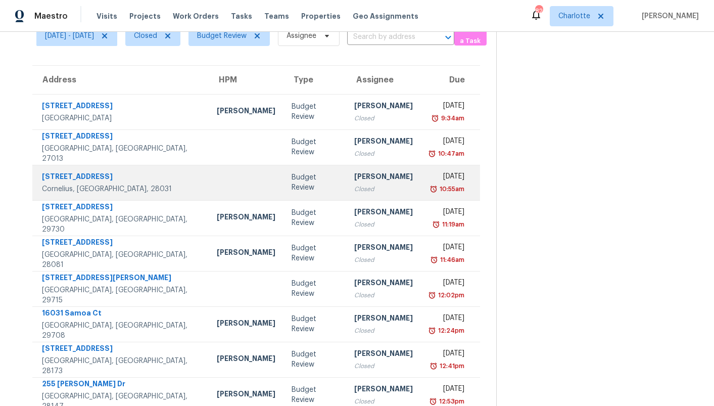
scroll to position [39, 0]
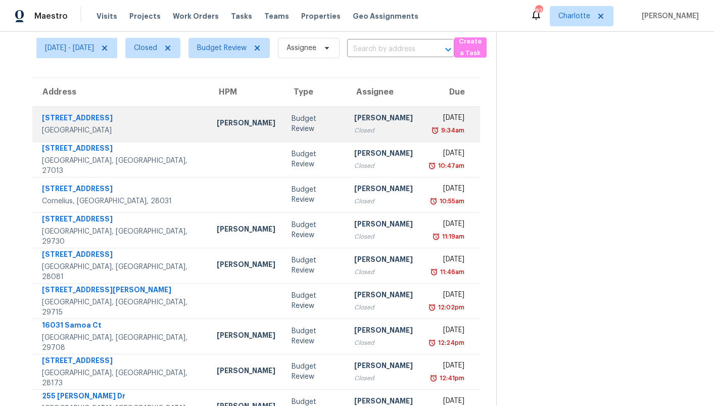
click at [310, 127] on td "Budget Review" at bounding box center [314, 123] width 63 height 35
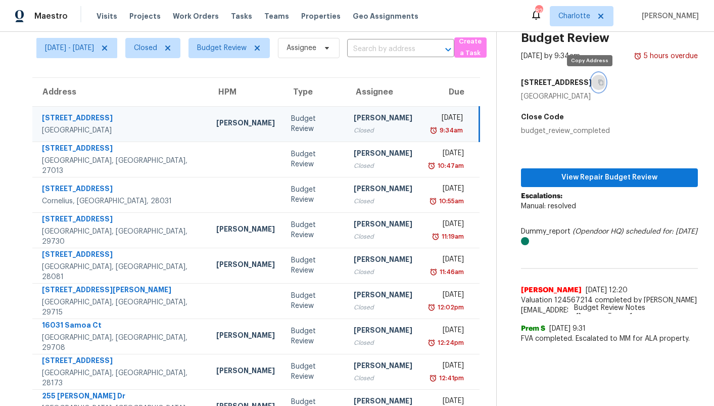
click at [598, 81] on icon "button" at bounding box center [601, 82] width 6 height 6
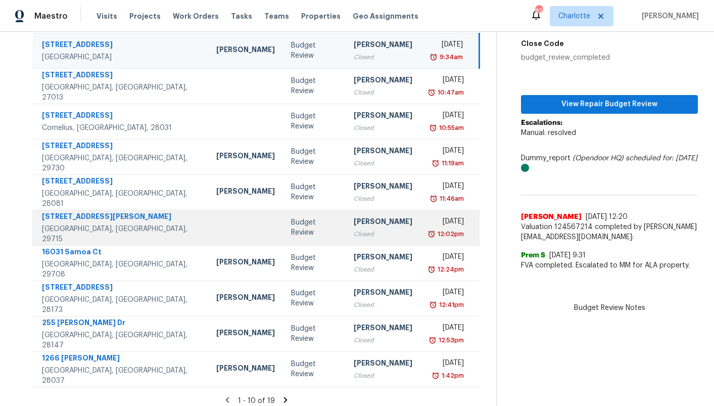
scroll to position [120, 0]
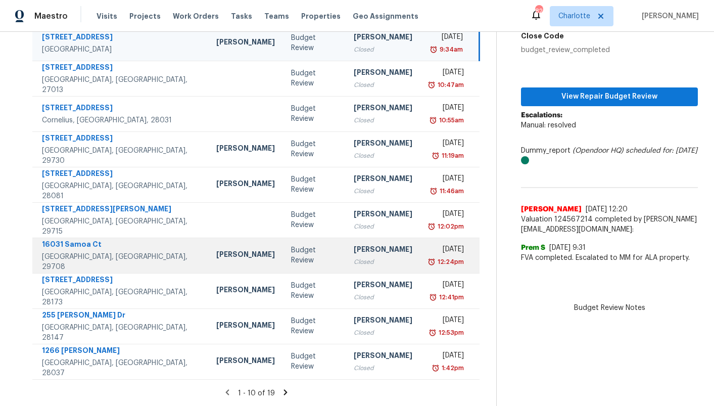
click at [291, 255] on div "Budget Review" at bounding box center [314, 255] width 46 height 20
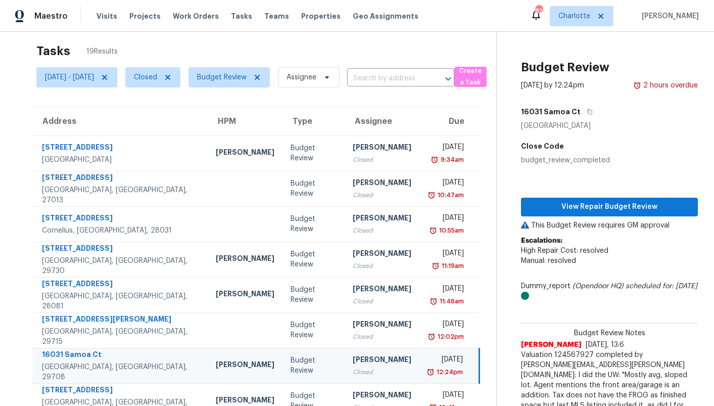
scroll to position [0, 0]
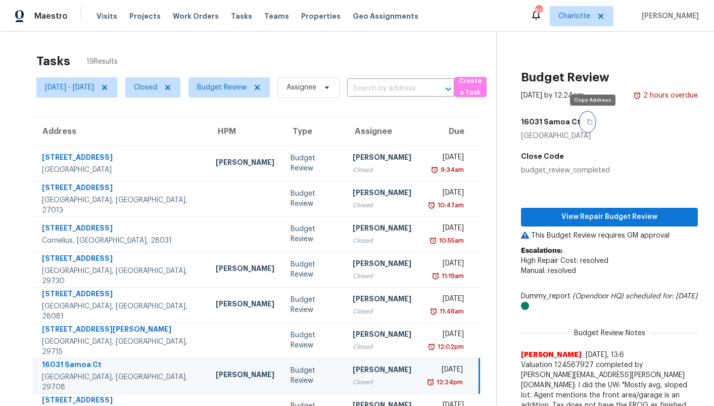
click at [592, 123] on icon "button" at bounding box center [590, 122] width 6 height 6
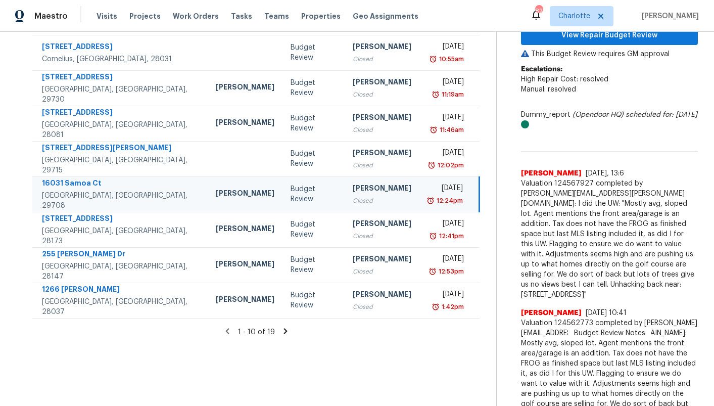
scroll to position [290, 0]
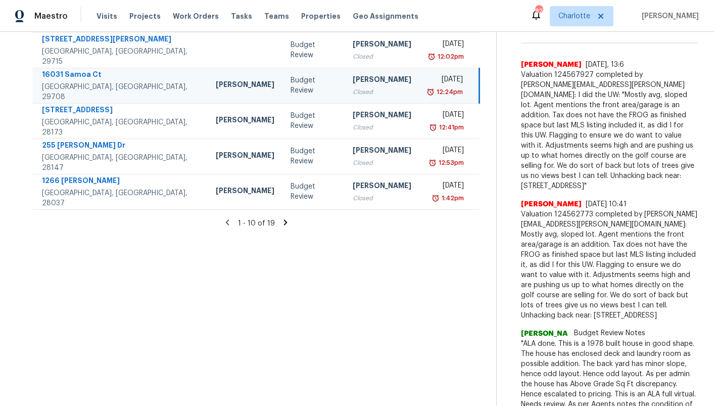
click at [284, 225] on icon at bounding box center [285, 222] width 9 height 9
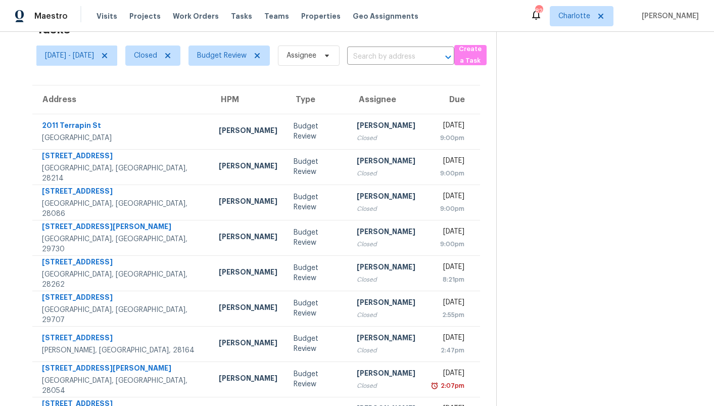
scroll to position [85, 0]
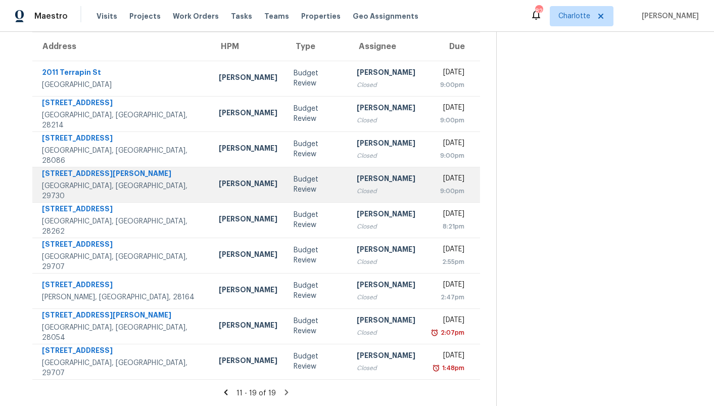
click at [288, 191] on td "Budget Review" at bounding box center [317, 184] width 63 height 35
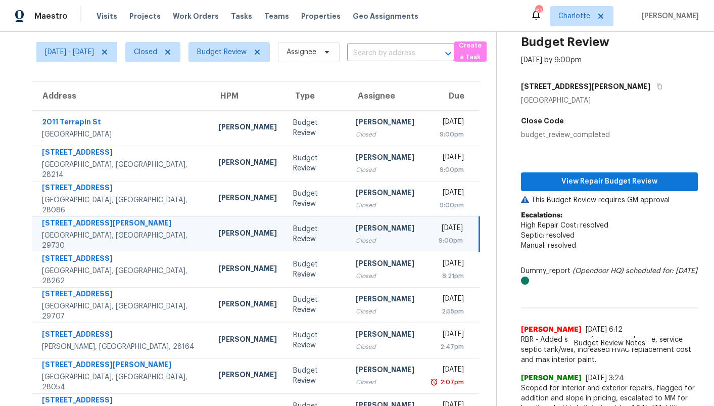
scroll to position [34, 0]
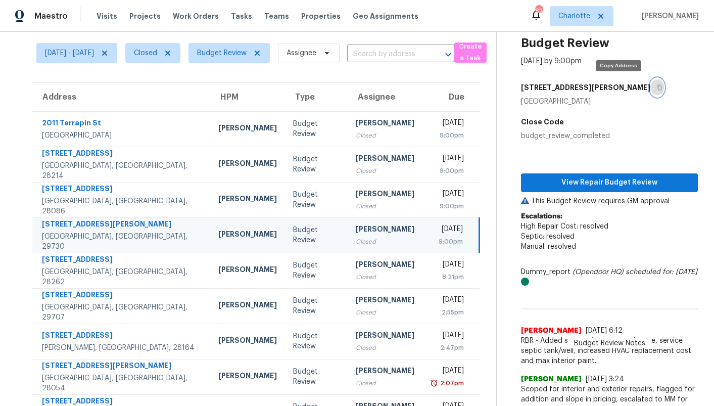
click at [650, 85] on button "button" at bounding box center [657, 87] width 14 height 18
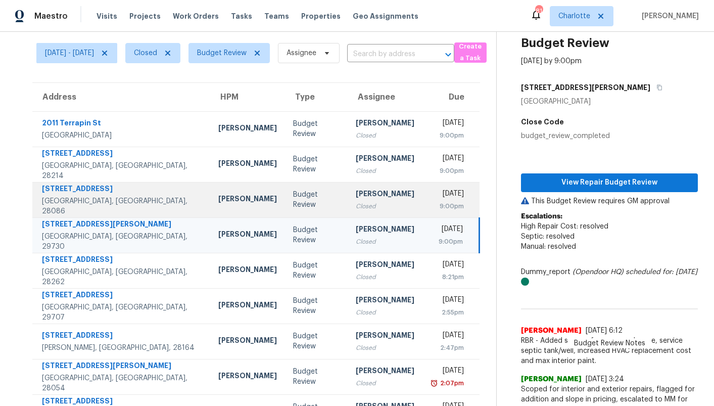
click at [312, 195] on td "Budget Review" at bounding box center [316, 199] width 63 height 35
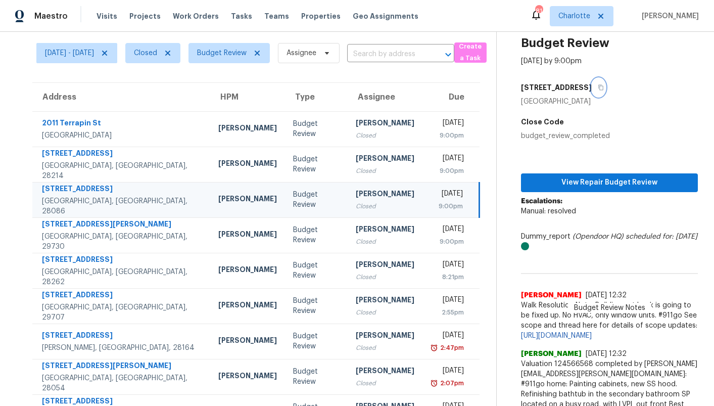
click at [598, 88] on icon "button" at bounding box center [601, 87] width 6 height 6
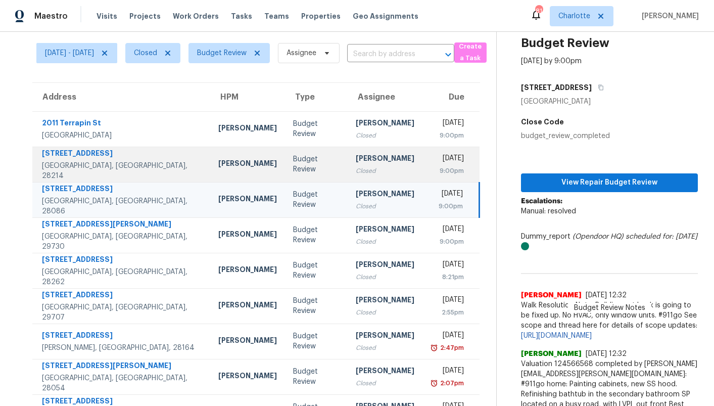
click at [292, 158] on td "Budget Review" at bounding box center [316, 164] width 63 height 35
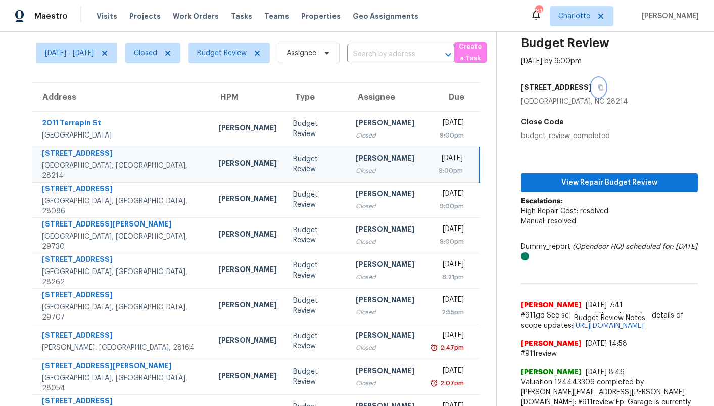
click at [598, 88] on icon "button" at bounding box center [601, 87] width 6 height 6
click at [578, 20] on span "Charlotte" at bounding box center [574, 16] width 32 height 10
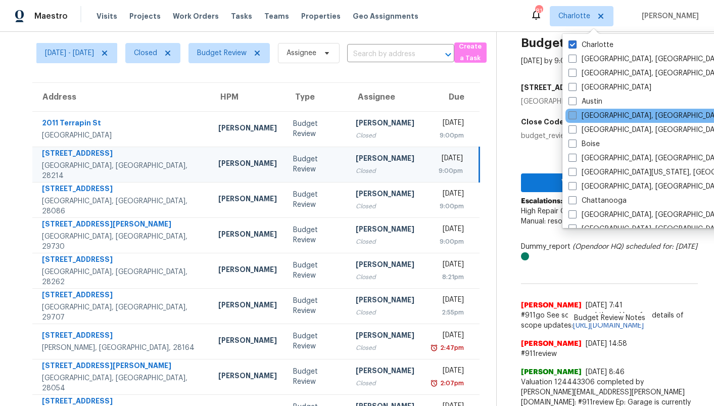
click at [619, 111] on label "[GEOGRAPHIC_DATA], [GEOGRAPHIC_DATA]" at bounding box center [647, 116] width 157 height 10
click at [575, 111] on input "[GEOGRAPHIC_DATA], [GEOGRAPHIC_DATA]" at bounding box center [572, 114] width 7 height 7
checkbox input "true"
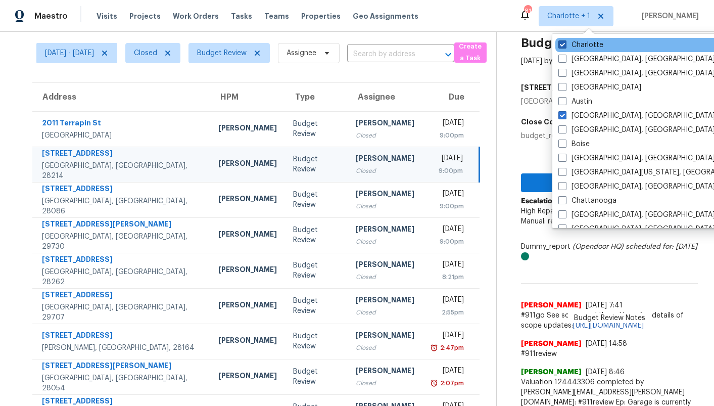
click at [597, 41] on label "Charlotte" at bounding box center [580, 45] width 45 height 10
click at [565, 41] on input "Charlotte" at bounding box center [561, 43] width 7 height 7
checkbox input "false"
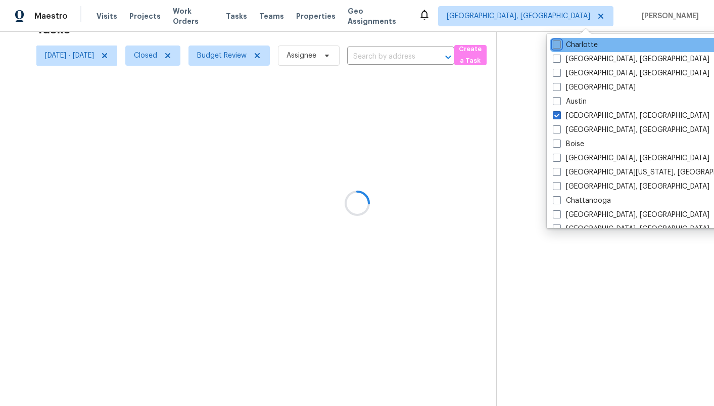
scroll to position [32, 0]
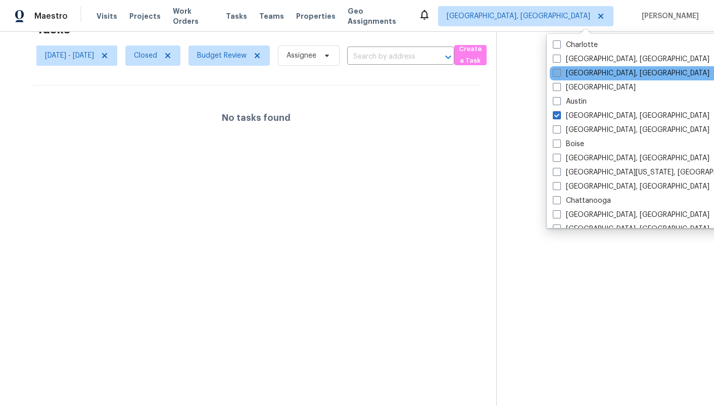
click at [591, 71] on label "[GEOGRAPHIC_DATA], [GEOGRAPHIC_DATA]" at bounding box center [631, 73] width 157 height 10
click at [559, 71] on input "[GEOGRAPHIC_DATA], [GEOGRAPHIC_DATA]" at bounding box center [556, 71] width 7 height 7
checkbox input "true"
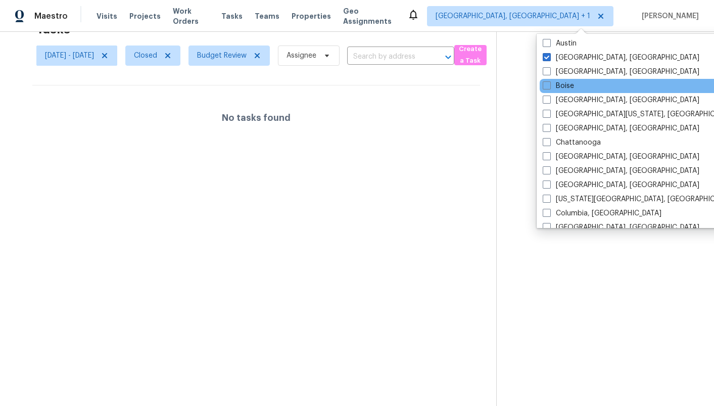
scroll to position [68, 0]
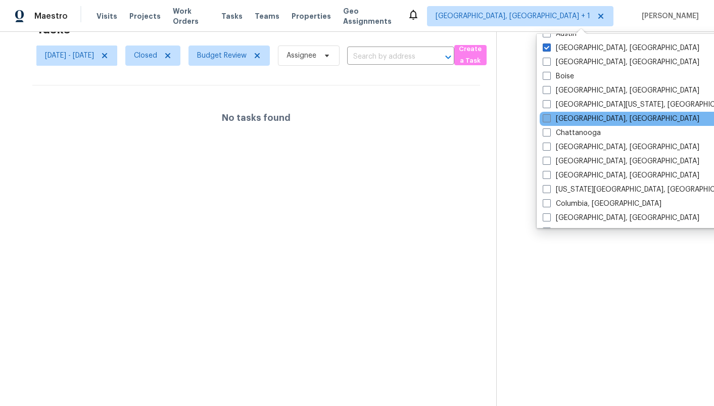
click at [588, 119] on label "[GEOGRAPHIC_DATA], [GEOGRAPHIC_DATA]" at bounding box center [621, 119] width 157 height 10
click at [549, 119] on input "[GEOGRAPHIC_DATA], [GEOGRAPHIC_DATA]" at bounding box center [546, 117] width 7 height 7
click at [568, 118] on label "[GEOGRAPHIC_DATA], [GEOGRAPHIC_DATA]" at bounding box center [620, 119] width 157 height 10
click at [548, 118] on input "[GEOGRAPHIC_DATA], [GEOGRAPHIC_DATA]" at bounding box center [545, 117] width 7 height 7
checkbox input "false"
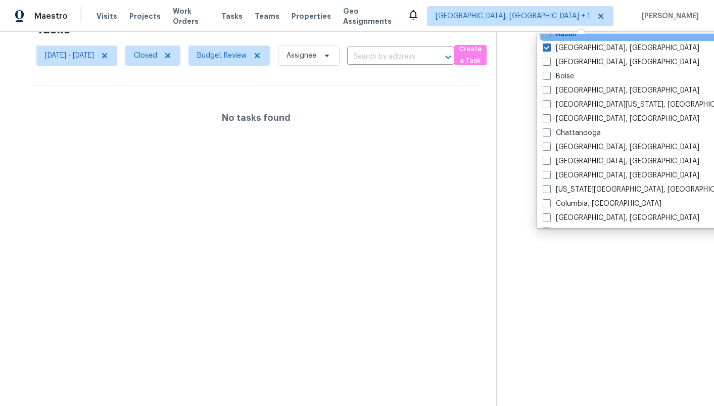
click at [559, 40] on div "Austin" at bounding box center [642, 34] width 204 height 14
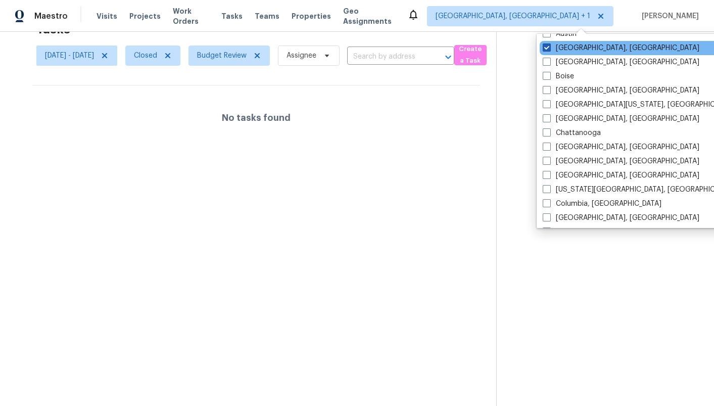
click at [561, 46] on label "[GEOGRAPHIC_DATA], [GEOGRAPHIC_DATA]" at bounding box center [621, 48] width 157 height 10
click at [549, 46] on input "[GEOGRAPHIC_DATA], [GEOGRAPHIC_DATA]" at bounding box center [546, 46] width 7 height 7
checkbox input "false"
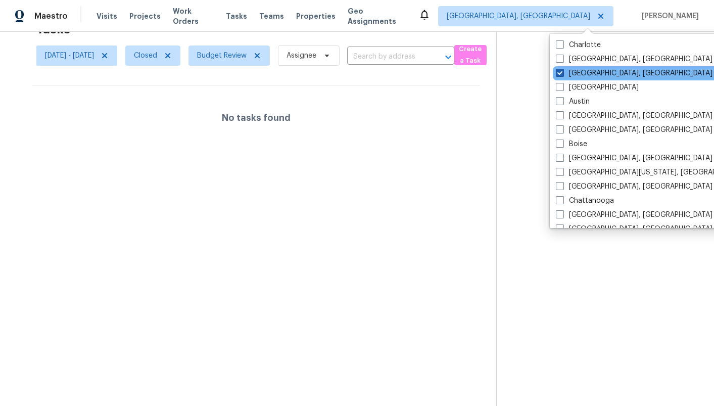
click at [569, 71] on label "[GEOGRAPHIC_DATA], [GEOGRAPHIC_DATA]" at bounding box center [634, 73] width 157 height 10
click at [562, 71] on input "[GEOGRAPHIC_DATA], [GEOGRAPHIC_DATA]" at bounding box center [559, 71] width 7 height 7
checkbox input "false"
checkbox input "true"
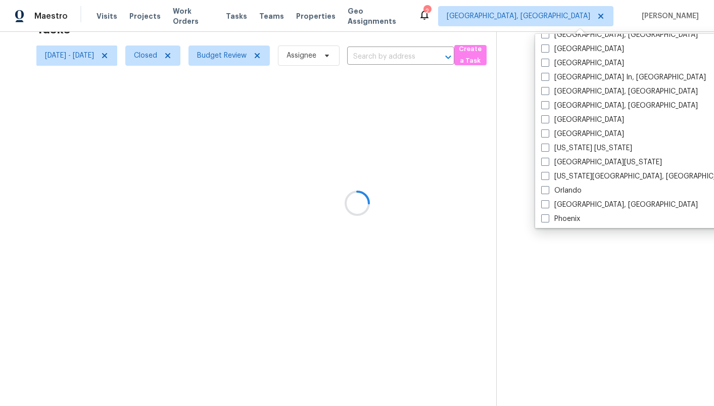
scroll to position [677, 0]
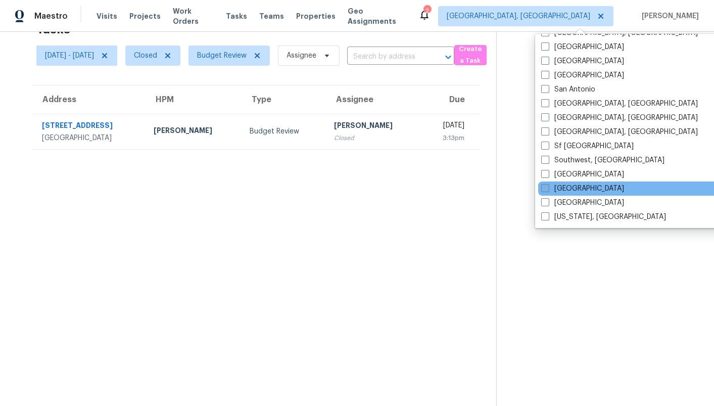
click at [561, 190] on label "[GEOGRAPHIC_DATA]" at bounding box center [582, 188] width 83 height 10
click at [548, 190] on input "[GEOGRAPHIC_DATA]" at bounding box center [544, 186] width 7 height 7
checkbox input "true"
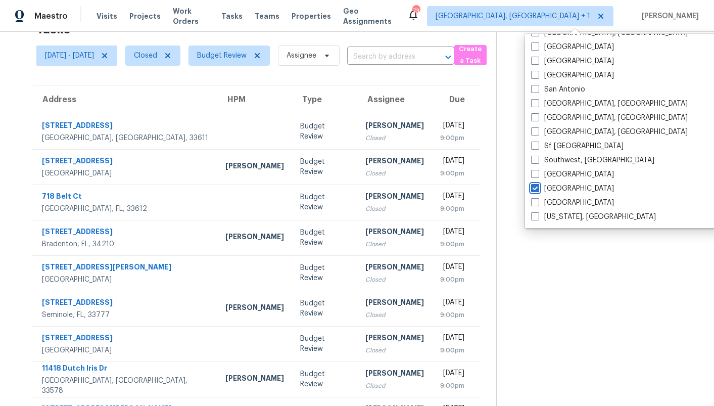
scroll to position [34, 0]
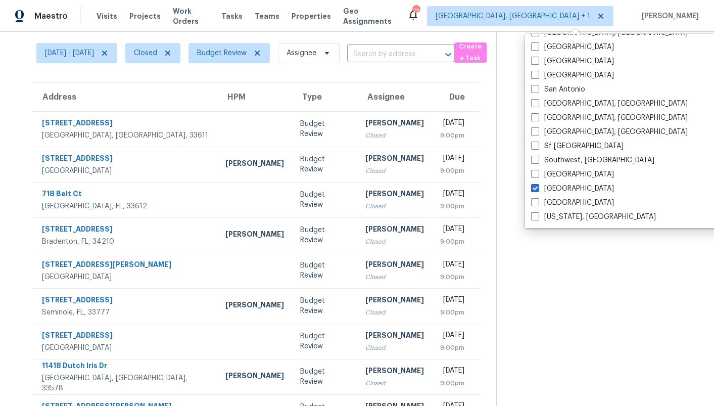
click at [511, 138] on section at bounding box center [597, 226] width 202 height 459
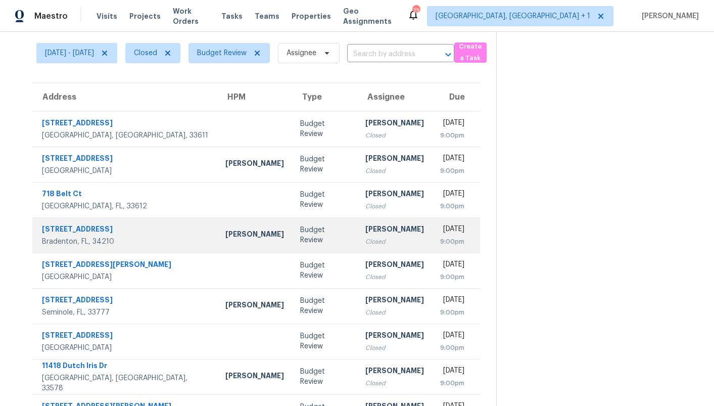
scroll to position [85, 0]
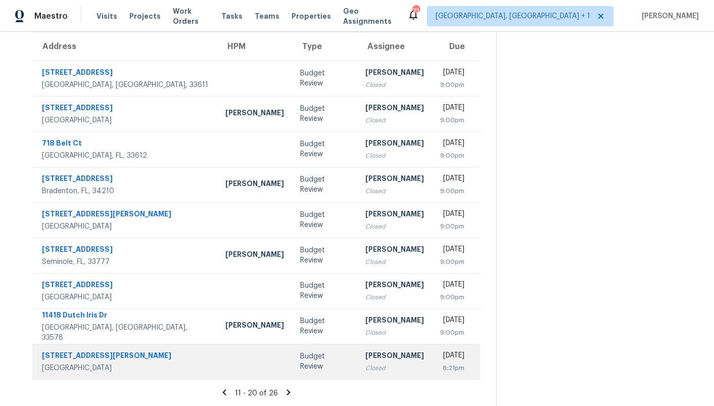
click at [379, 353] on div "[PERSON_NAME]" at bounding box center [394, 356] width 59 height 13
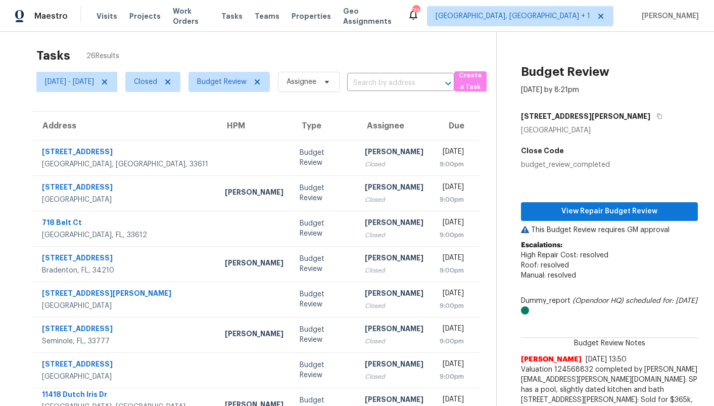
scroll to position [0, 0]
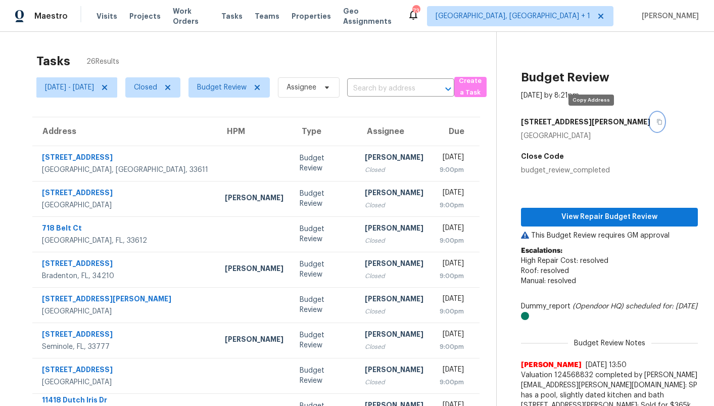
click at [656, 122] on icon "button" at bounding box center [659, 122] width 6 height 6
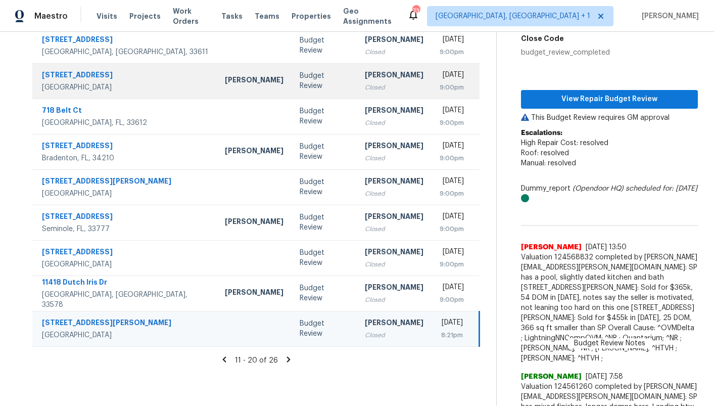
scroll to position [117, 0]
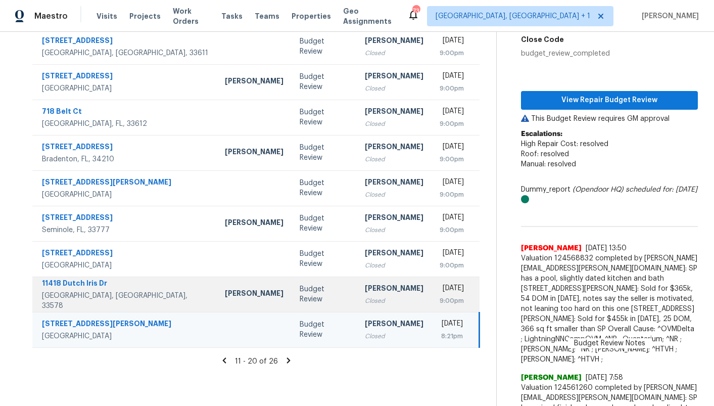
click at [365, 293] on div "[PERSON_NAME]" at bounding box center [394, 289] width 59 height 13
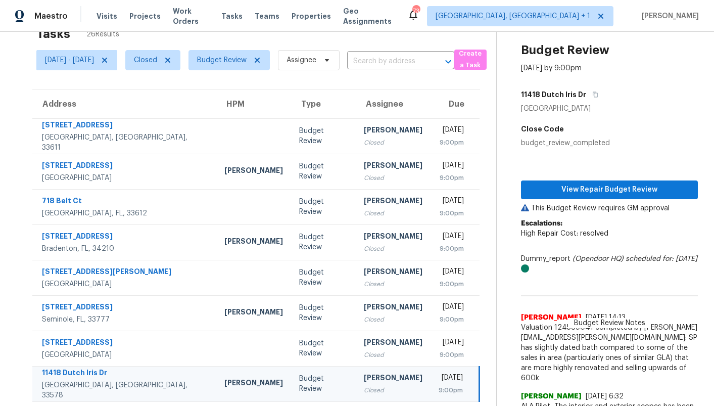
scroll to position [21, 0]
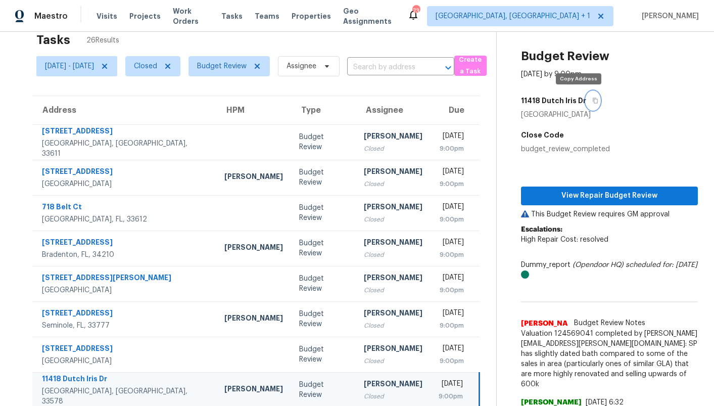
click at [593, 103] on icon "button" at bounding box center [595, 101] width 5 height 6
